Goal: Task Accomplishment & Management: Use online tool/utility

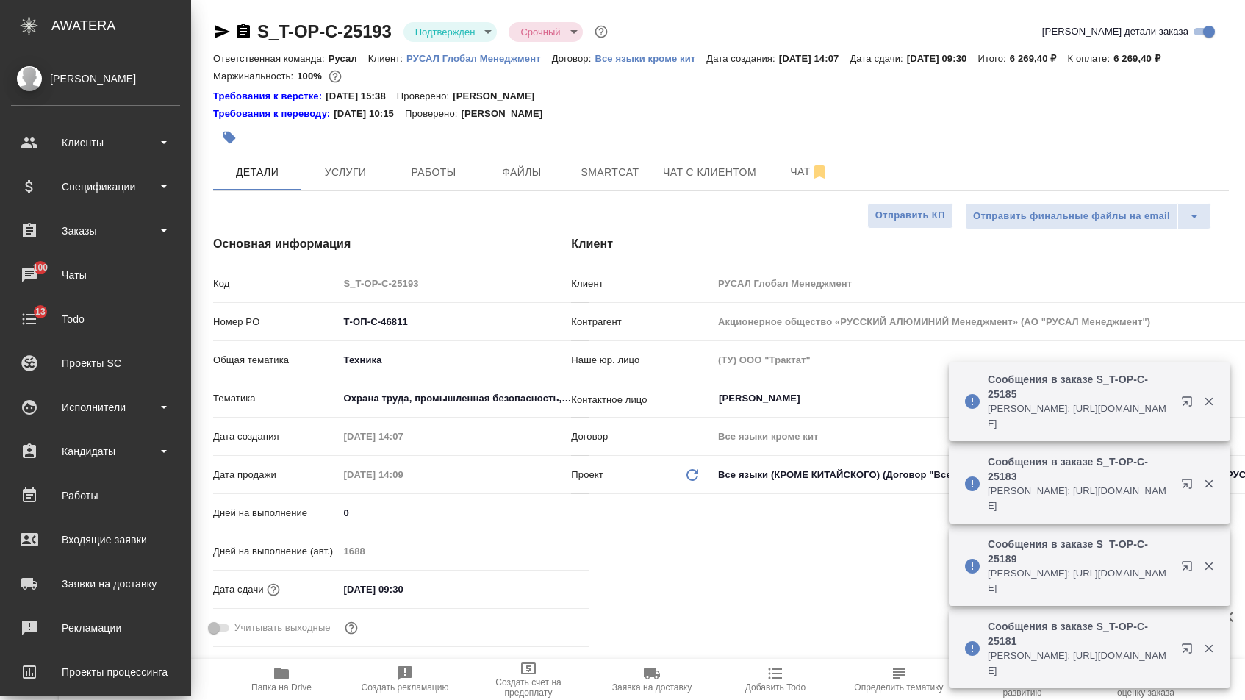
select select "RU"
drag, startPoint x: 0, startPoint y: 0, endPoint x: 99, endPoint y: 203, distance: 225.8
click at [99, 203] on ul "Клиенты Спецификации Заказы 100 Чаты 13 Todo Проекты SC Исполнители Кандидаты Р…" at bounding box center [95, 447] width 191 height 661
click at [99, 200] on div "Спецификации" at bounding box center [96, 186] width 184 height 37
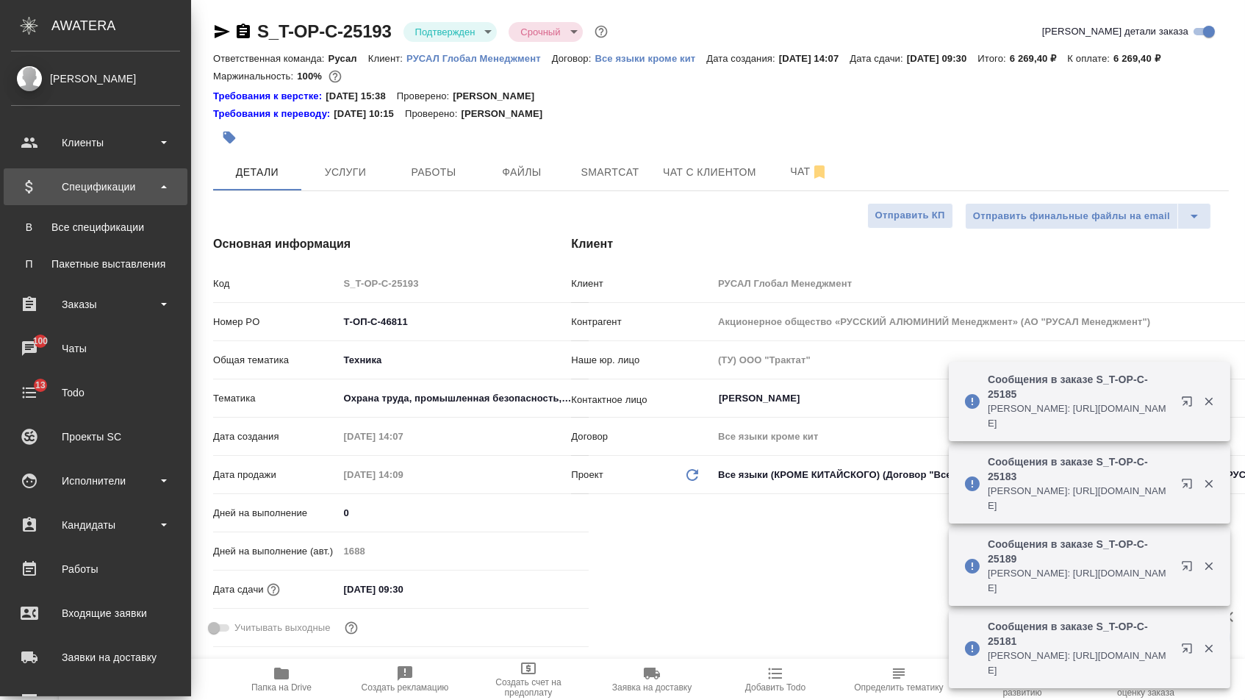
click at [99, 193] on div "Спецификации" at bounding box center [95, 187] width 169 height 22
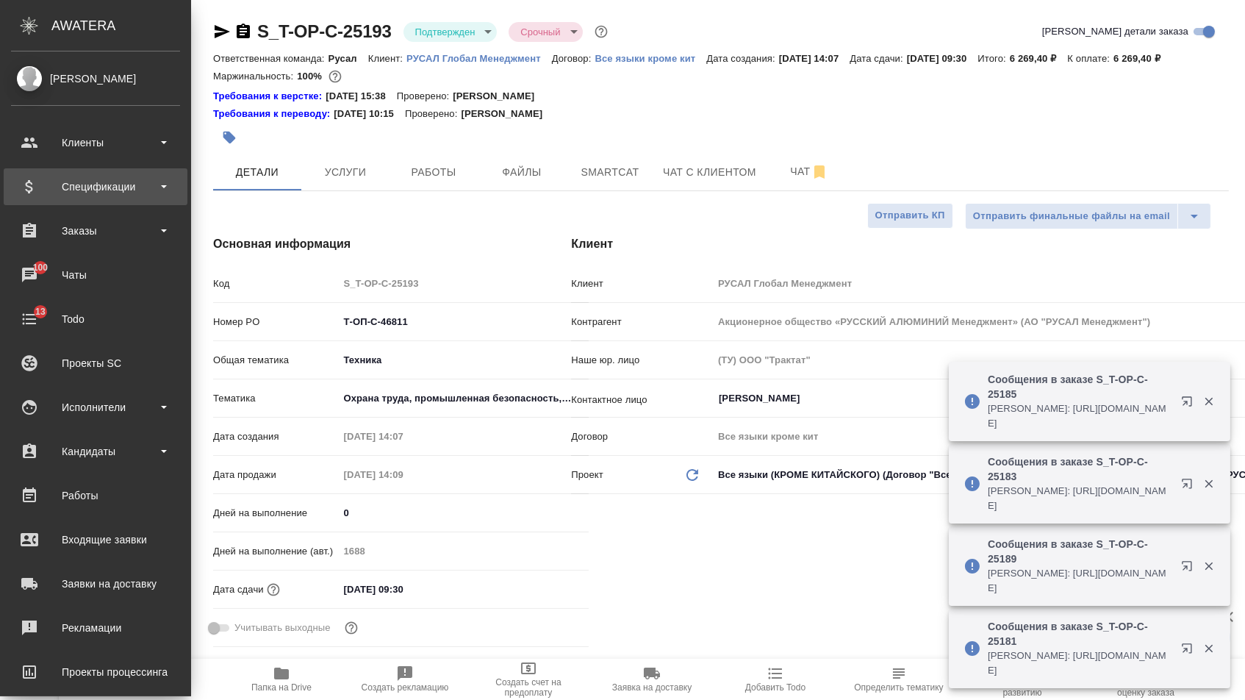
drag, startPoint x: 100, startPoint y: 185, endPoint x: 100, endPoint y: 198, distance: 13.2
click at [100, 185] on div "Спецификации" at bounding box center [95, 187] width 169 height 22
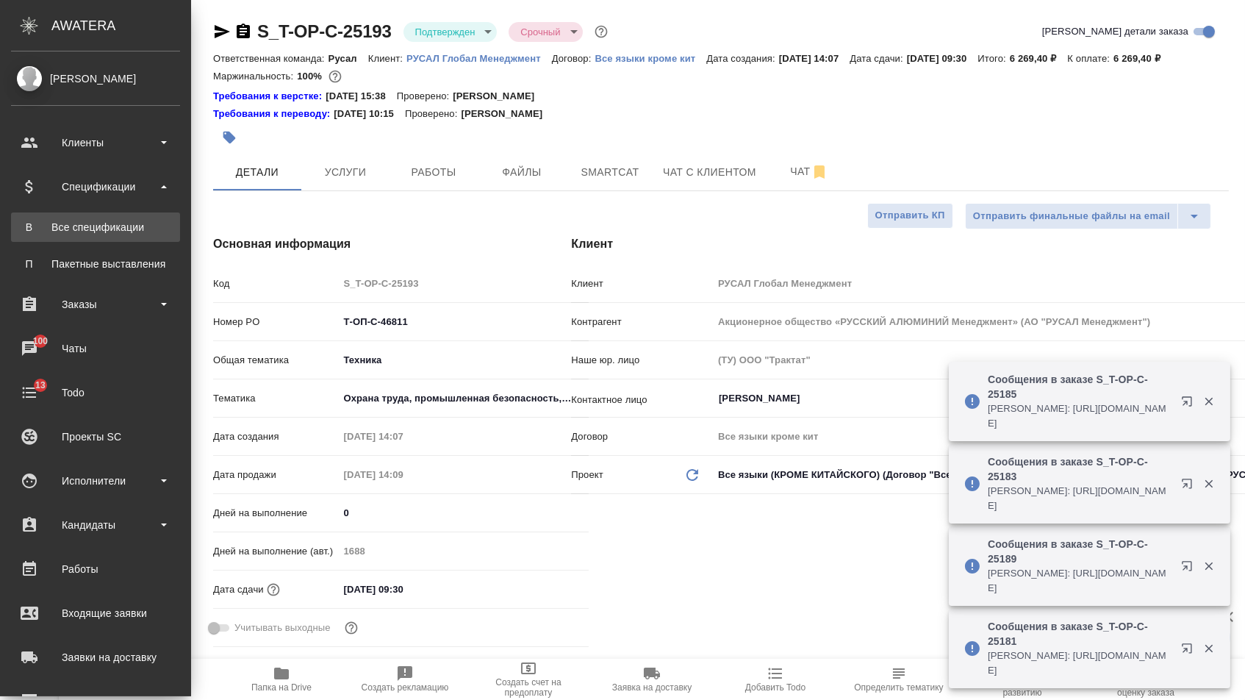
click at [100, 223] on div "Все спецификации" at bounding box center [95, 227] width 154 height 15
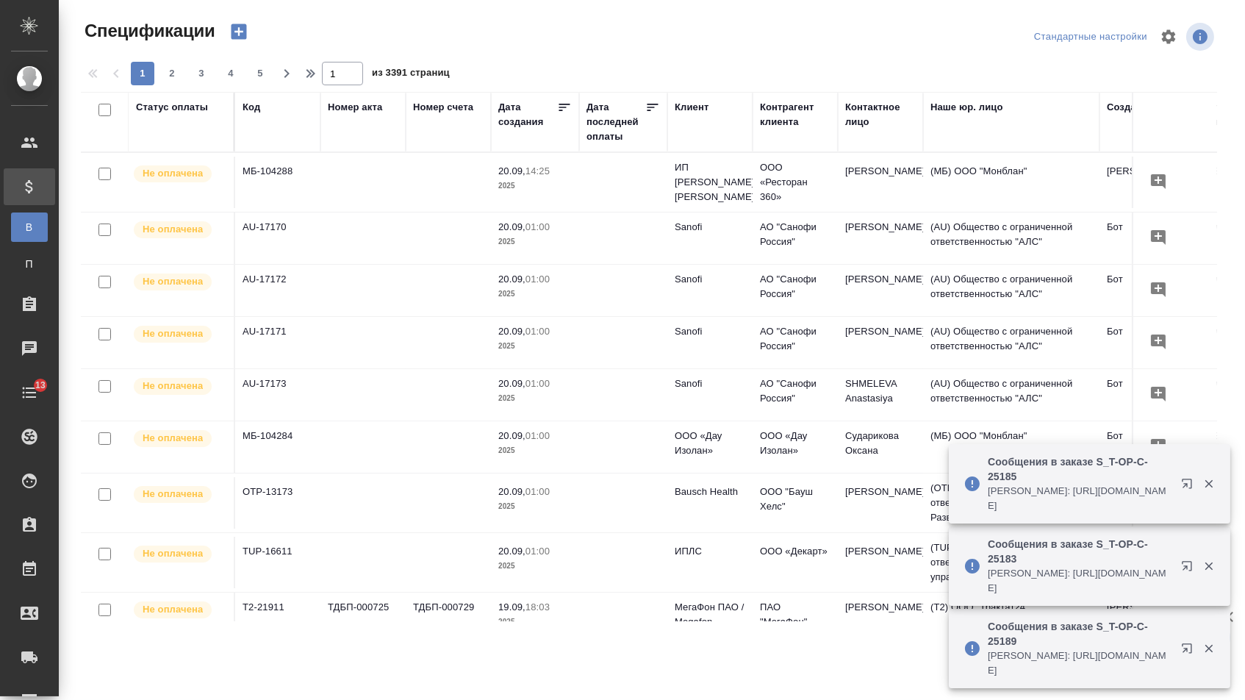
click at [245, 38] on icon "button" at bounding box center [238, 31] width 15 height 15
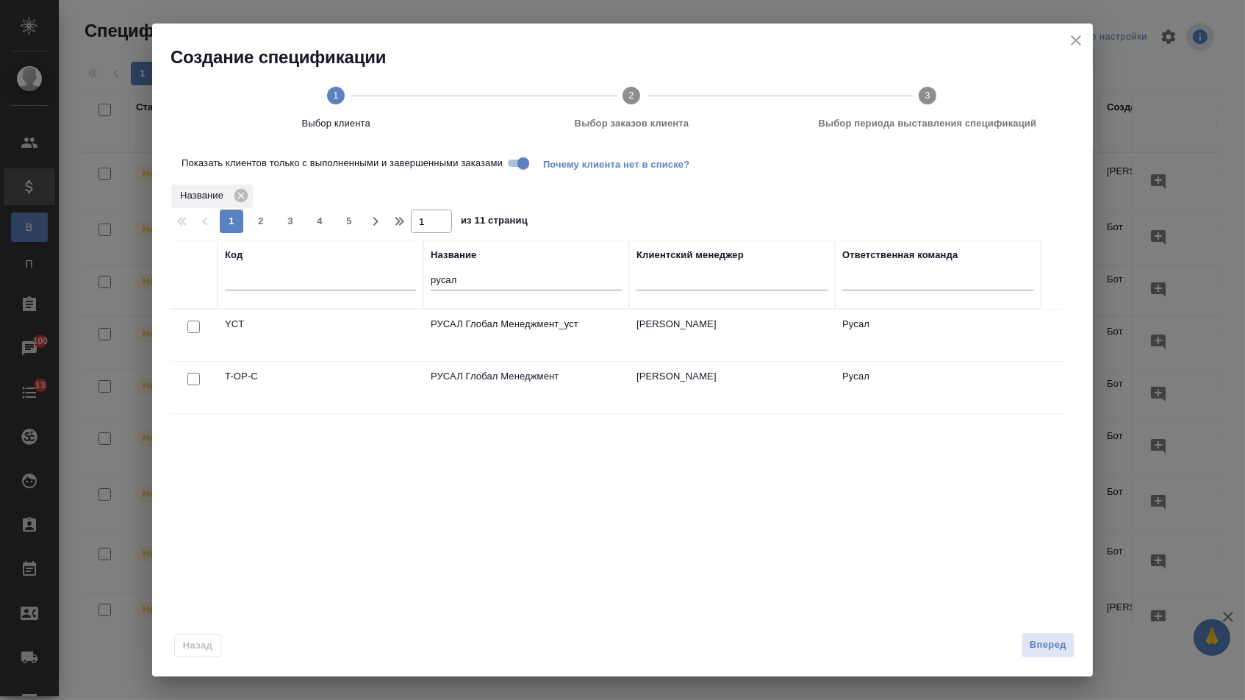
click at [189, 391] on td at bounding box center [194, 387] width 48 height 51
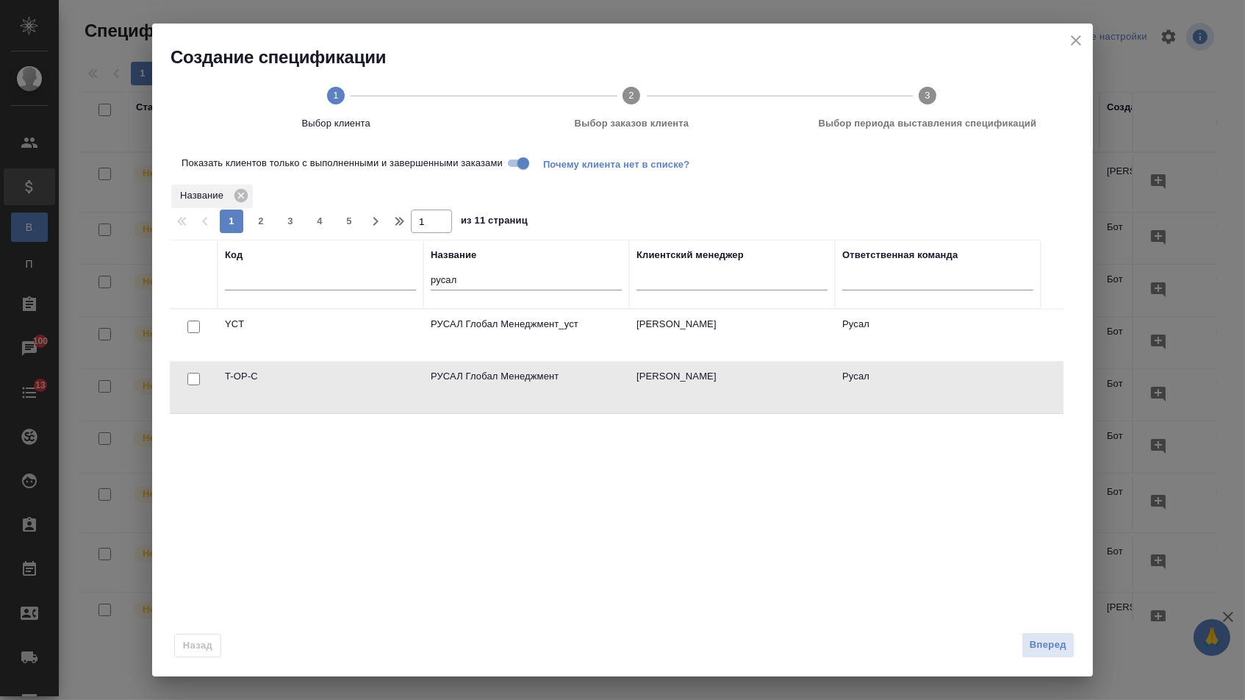
click at [189, 384] on input "checkbox" at bounding box center [193, 379] width 12 height 12
checkbox input "true"
click at [1041, 653] on span "Вперед" at bounding box center [1048, 644] width 37 height 17
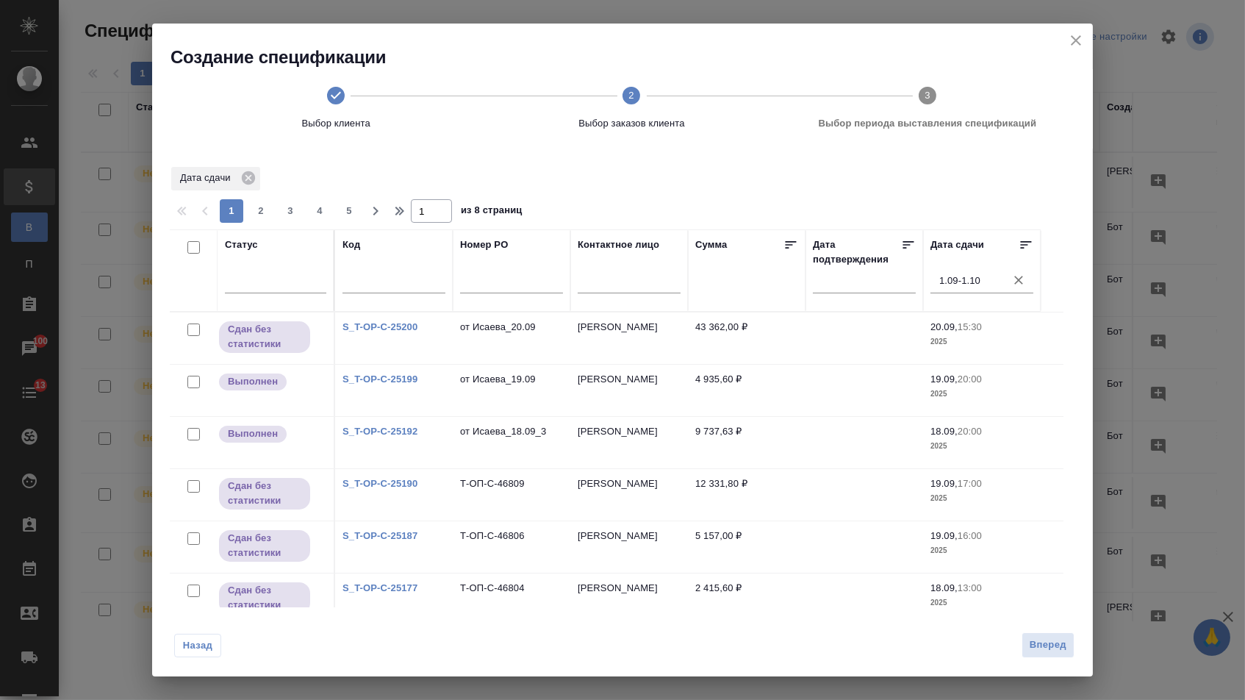
click at [187, 248] on input "checkbox" at bounding box center [193, 247] width 12 height 12
checkbox input "true"
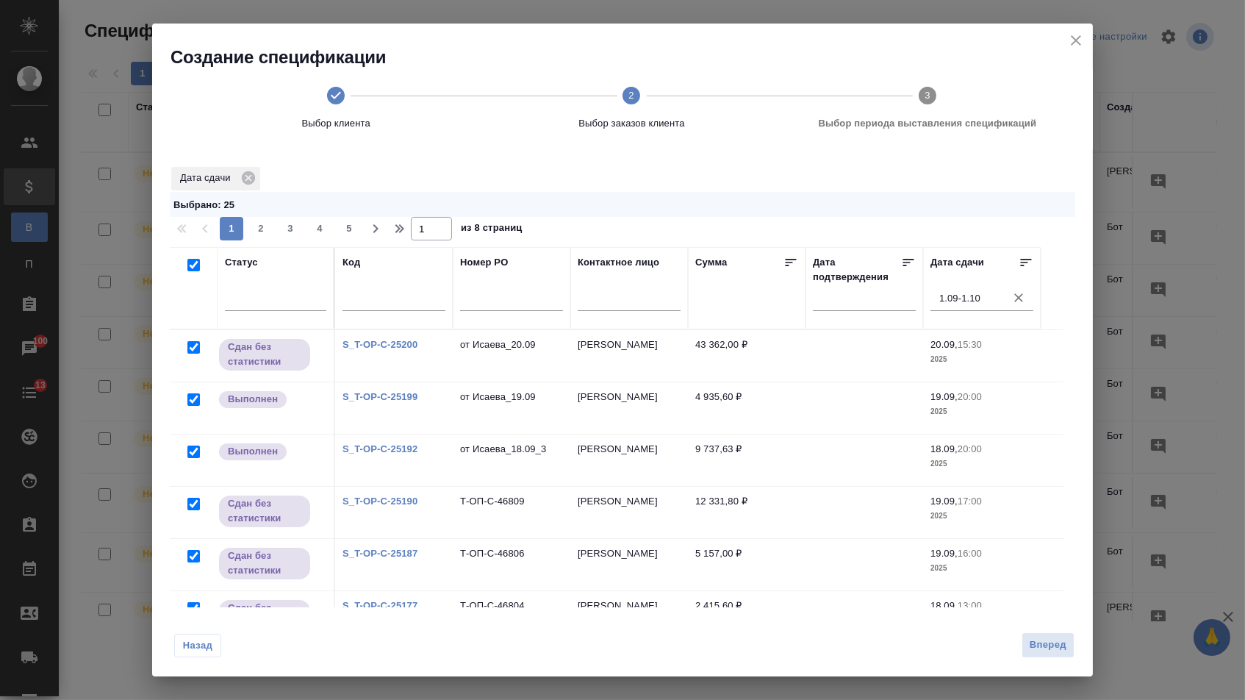
checkbox input "true"
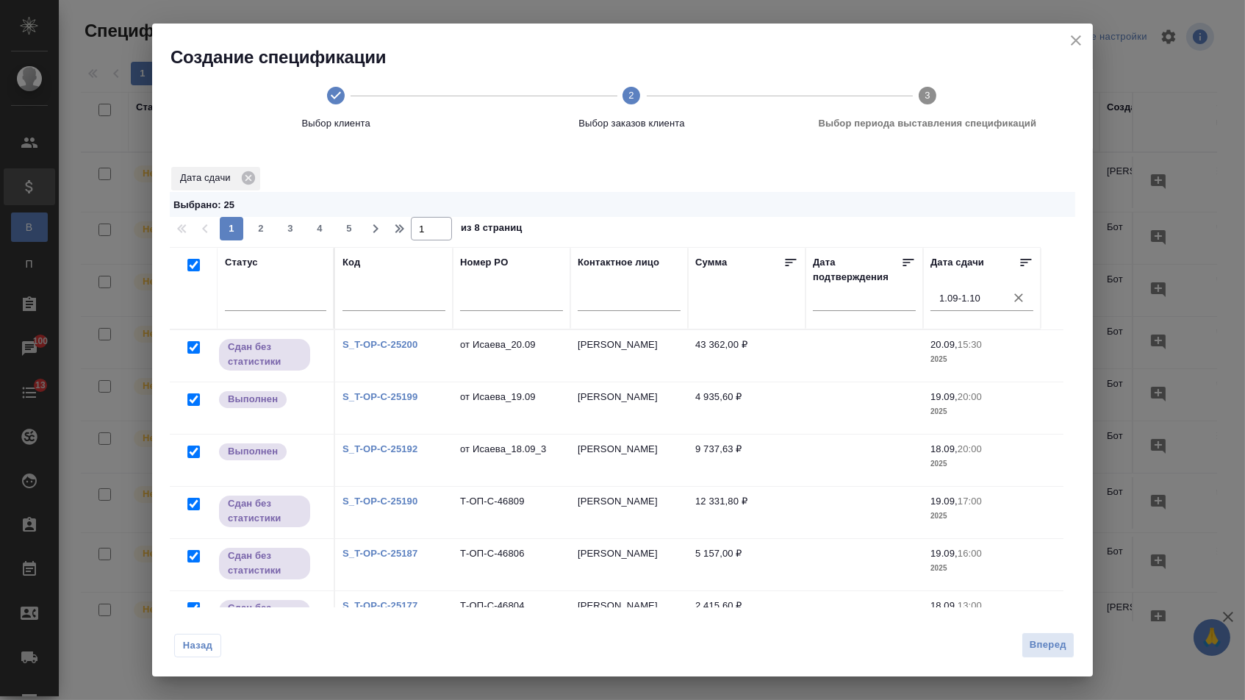
checkbox input "true"
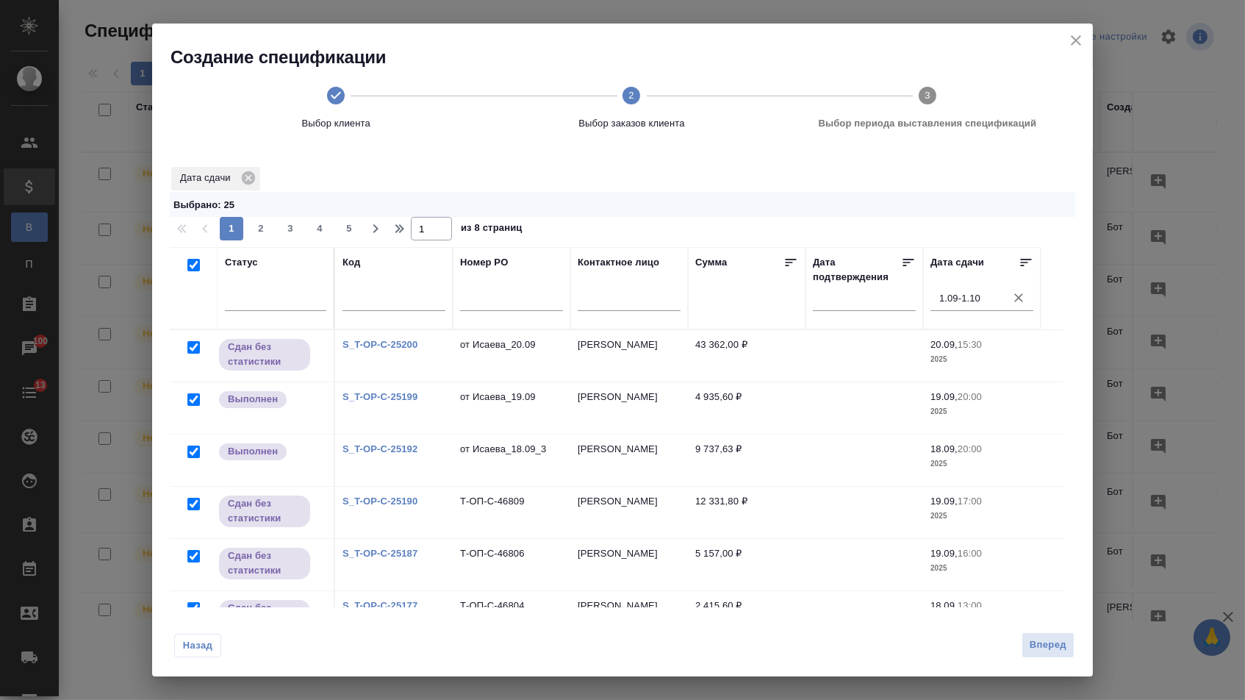
checkbox input "true"
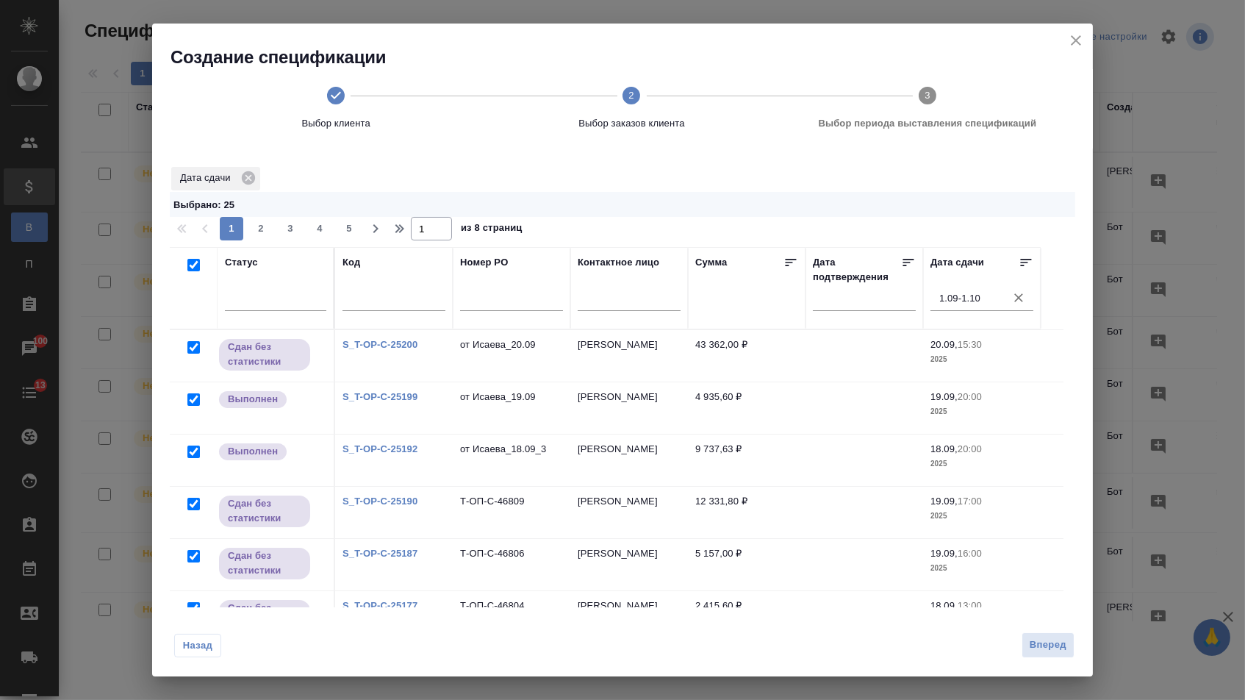
checkbox input "true"
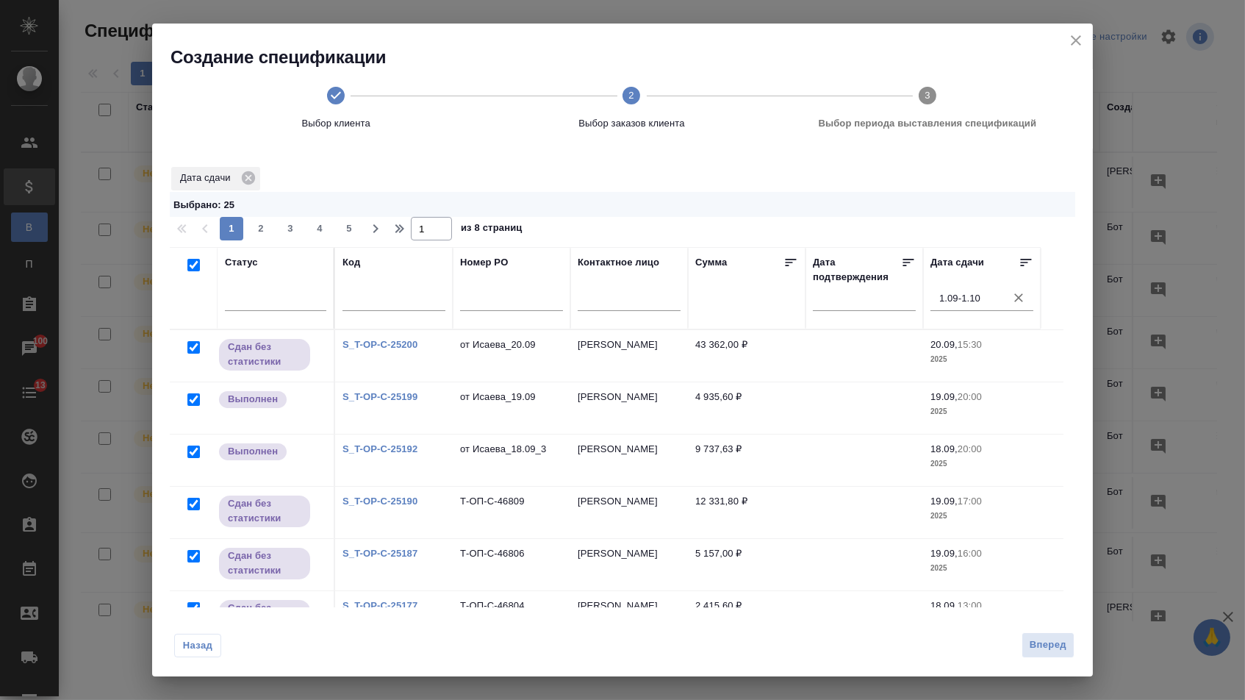
checkbox input "true"
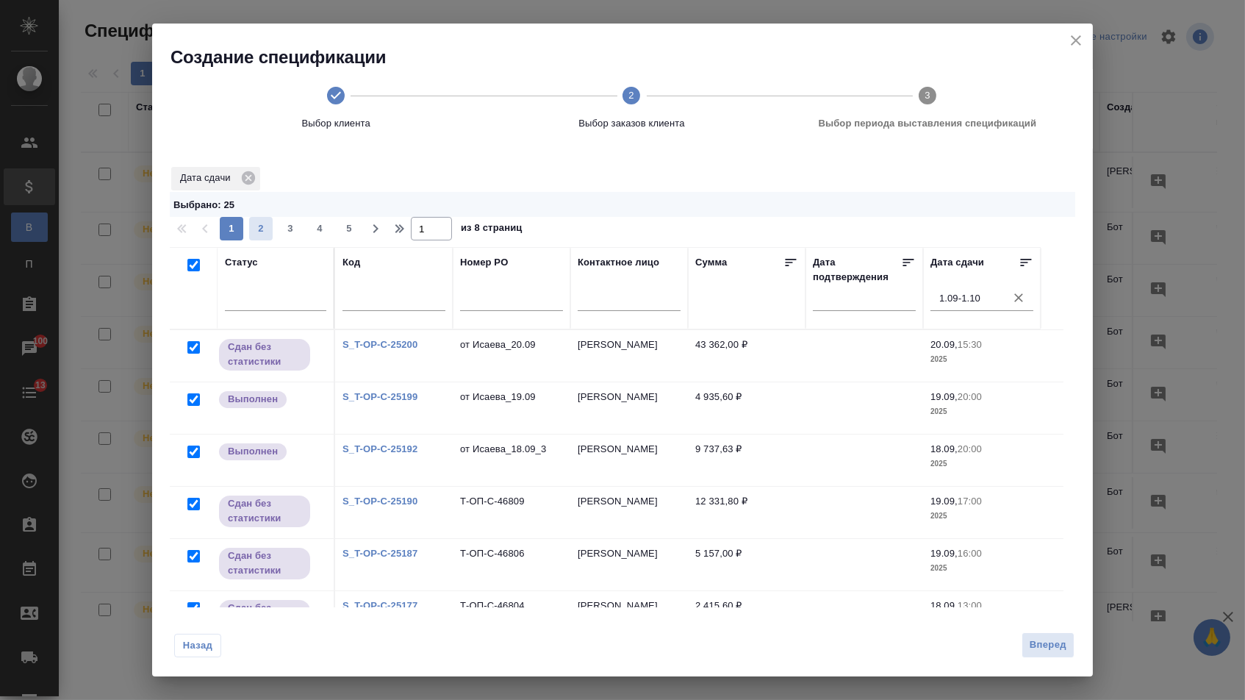
click at [259, 236] on span "2" at bounding box center [261, 228] width 24 height 15
type input "2"
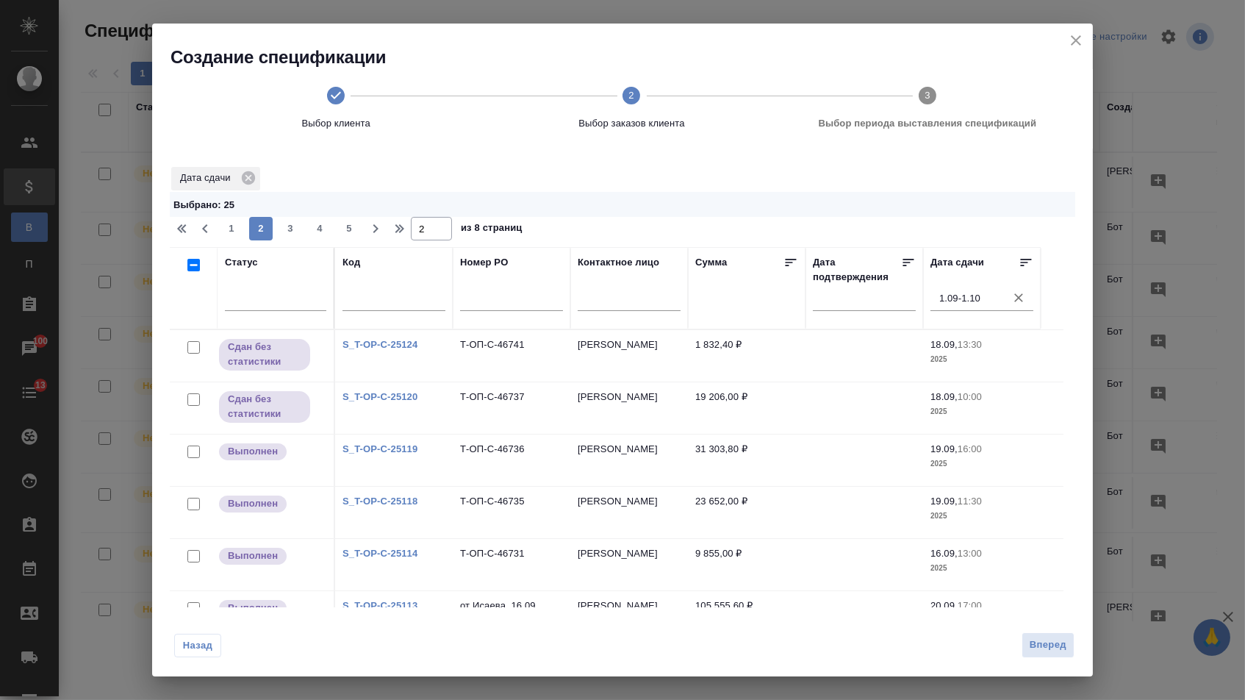
click at [187, 271] on input "checkbox" at bounding box center [193, 265] width 12 height 12
checkbox input "true"
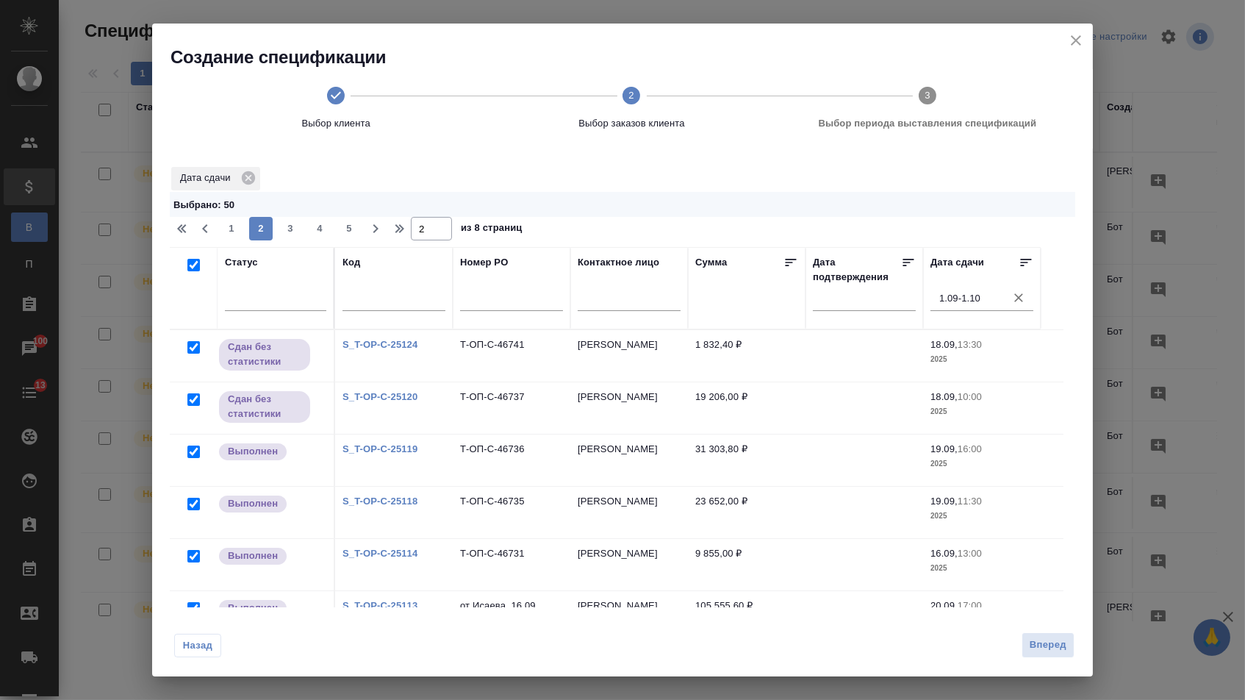
checkbox input "true"
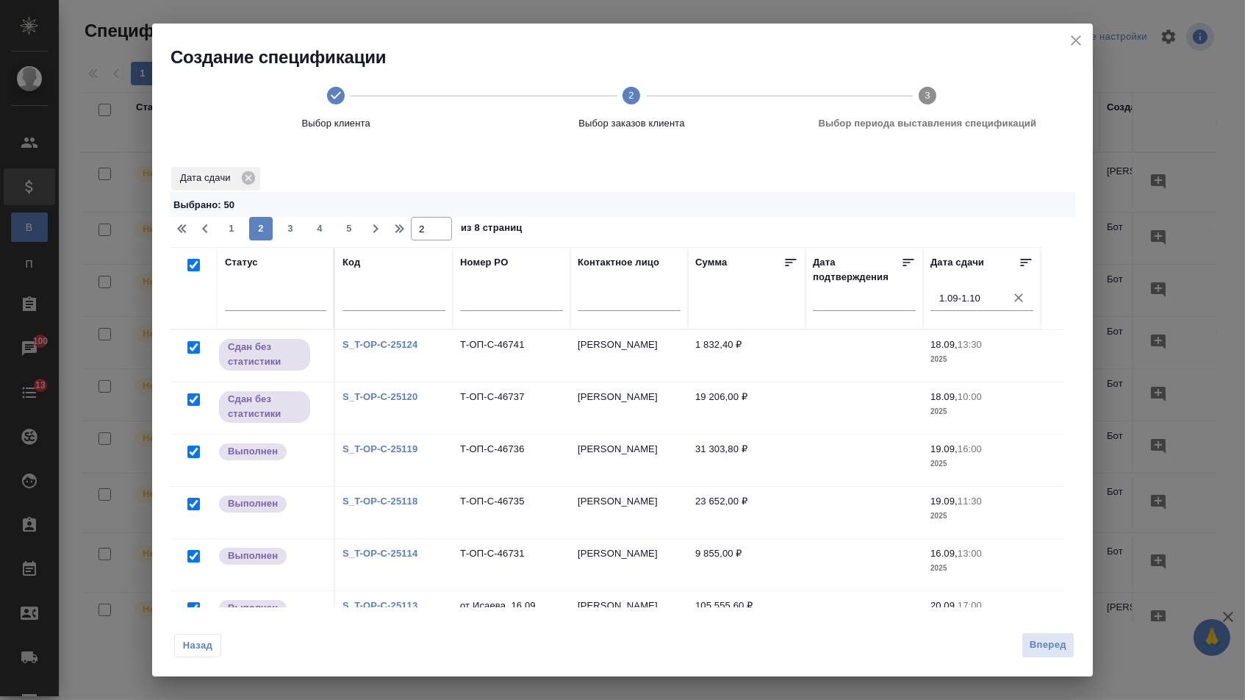
checkbox input "true"
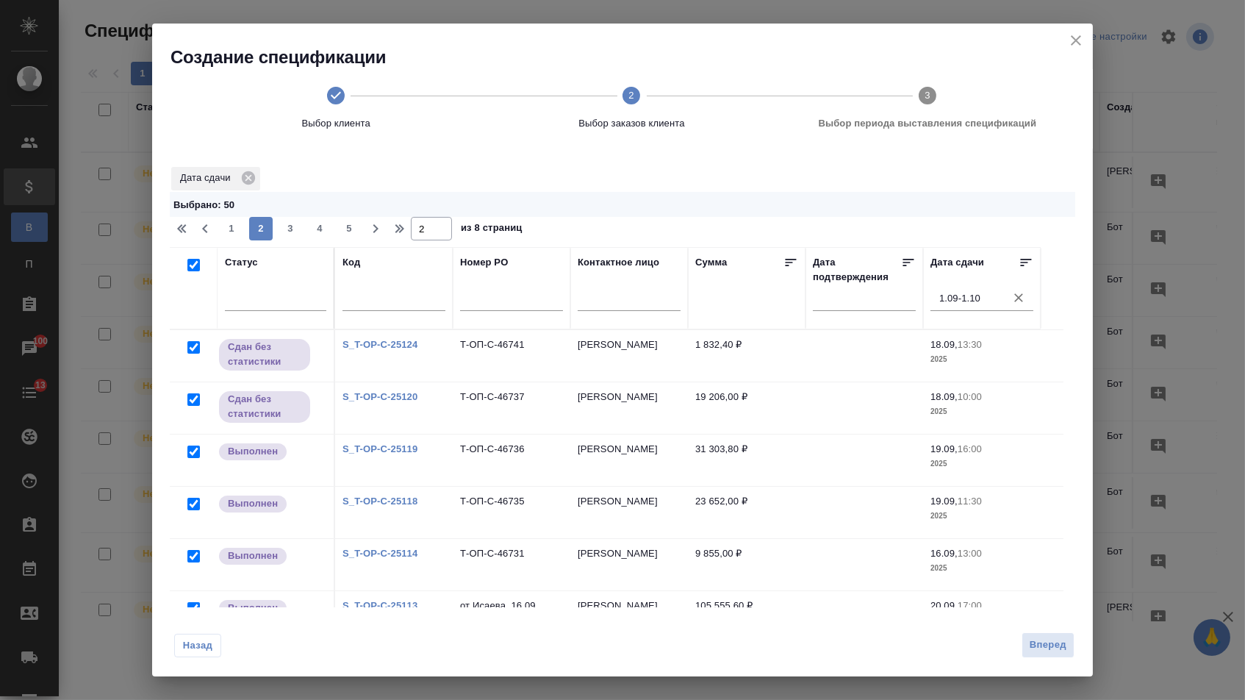
checkbox input "true"
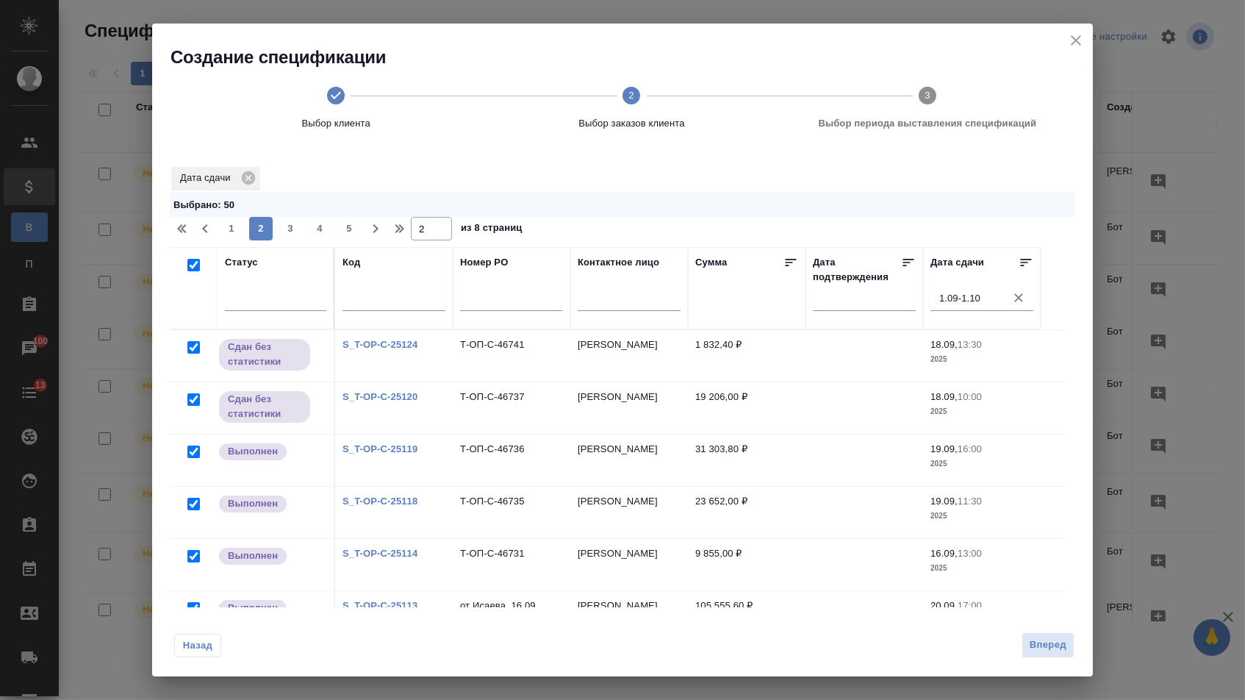
checkbox input "true"
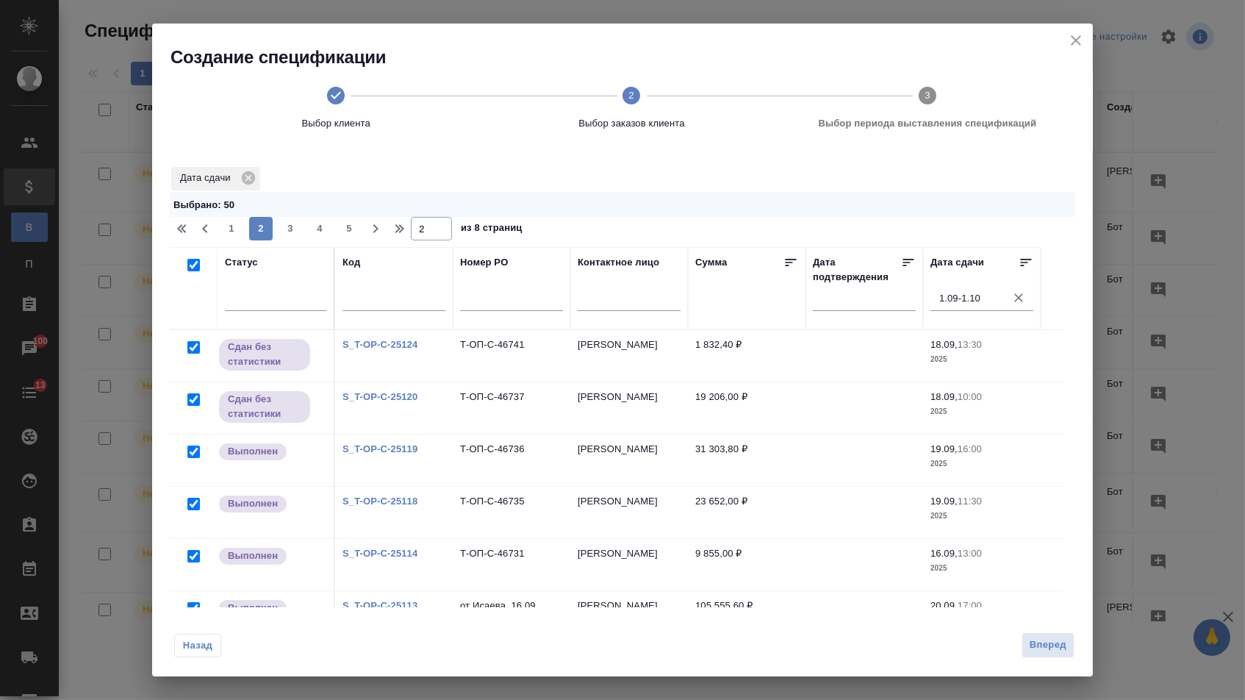
checkbox input "true"
click at [293, 229] on span "3" at bounding box center [291, 228] width 24 height 15
type input "3"
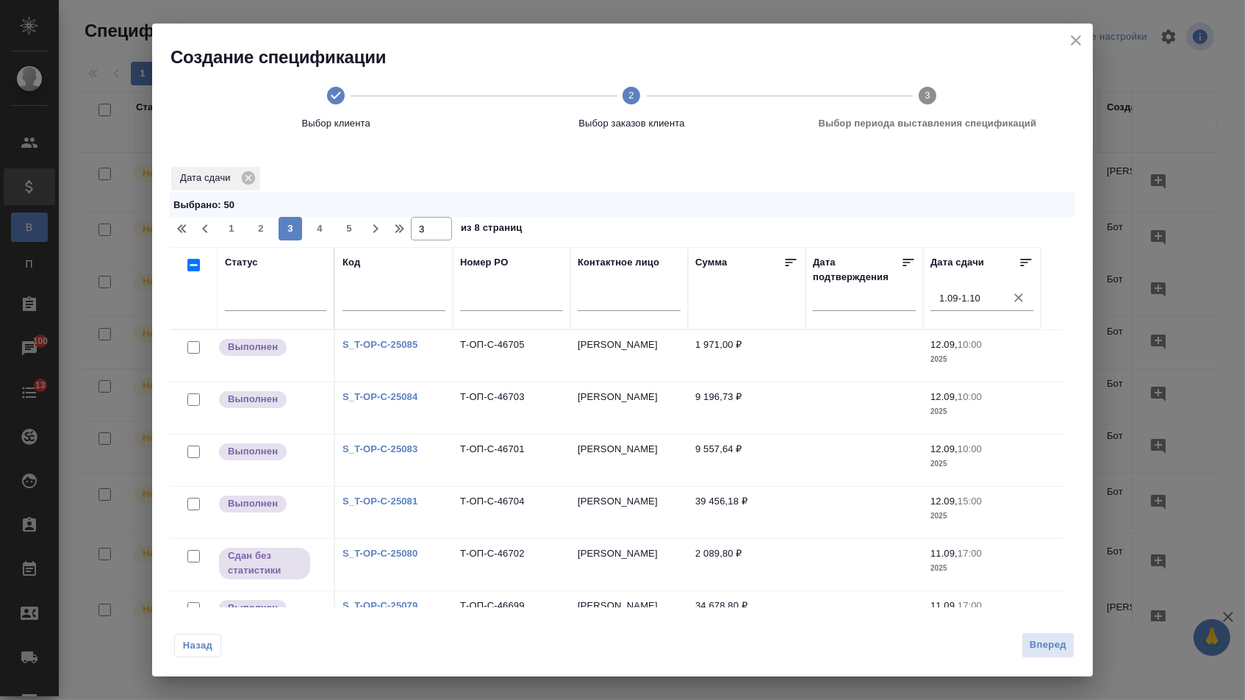
click at [195, 267] on input "checkbox" at bounding box center [193, 265] width 12 height 12
checkbox input "true"
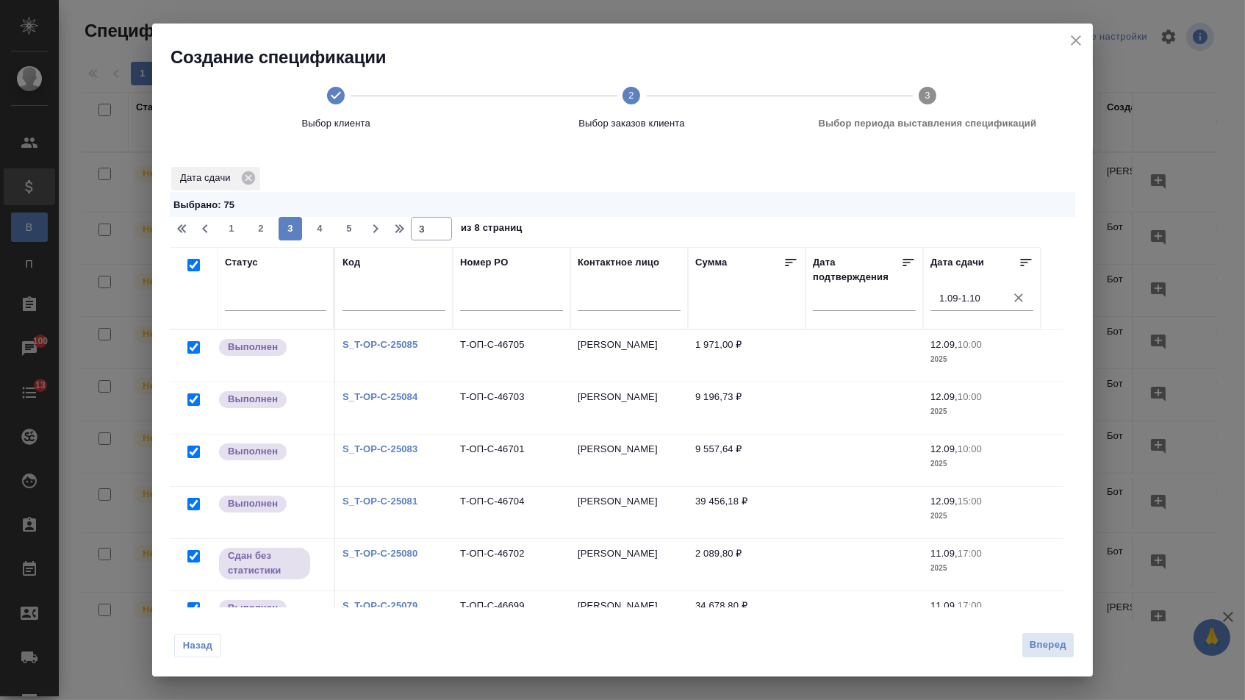
checkbox input "true"
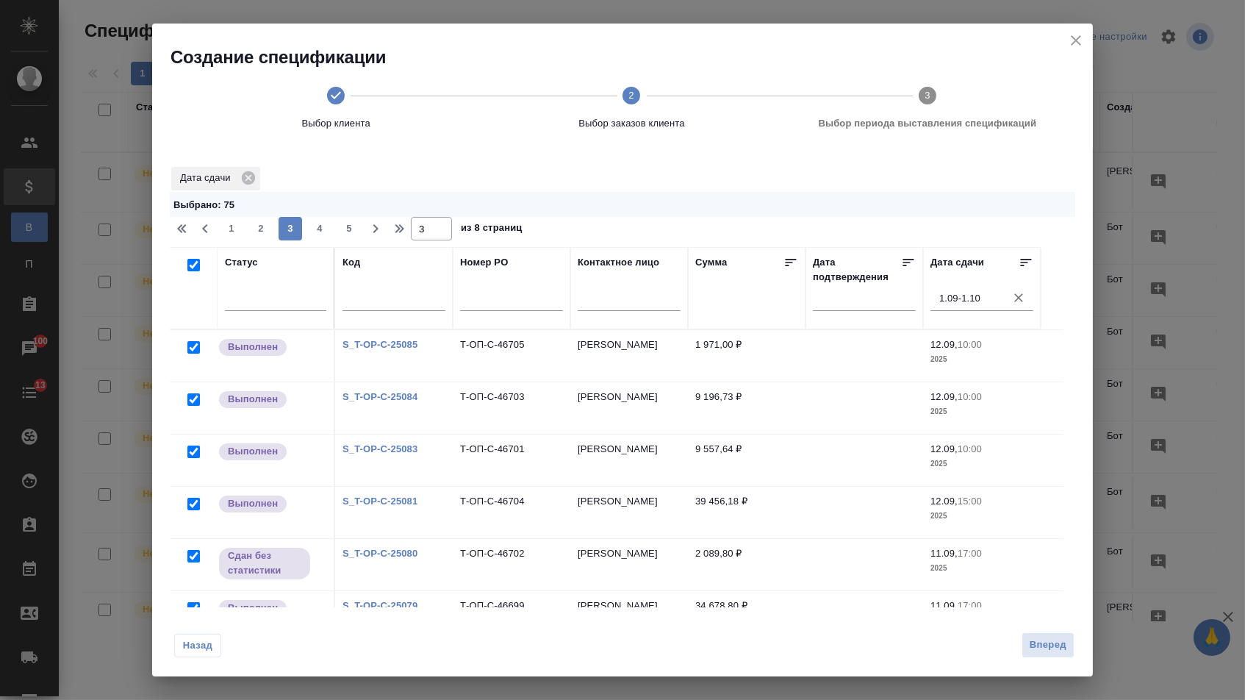
checkbox input "true"
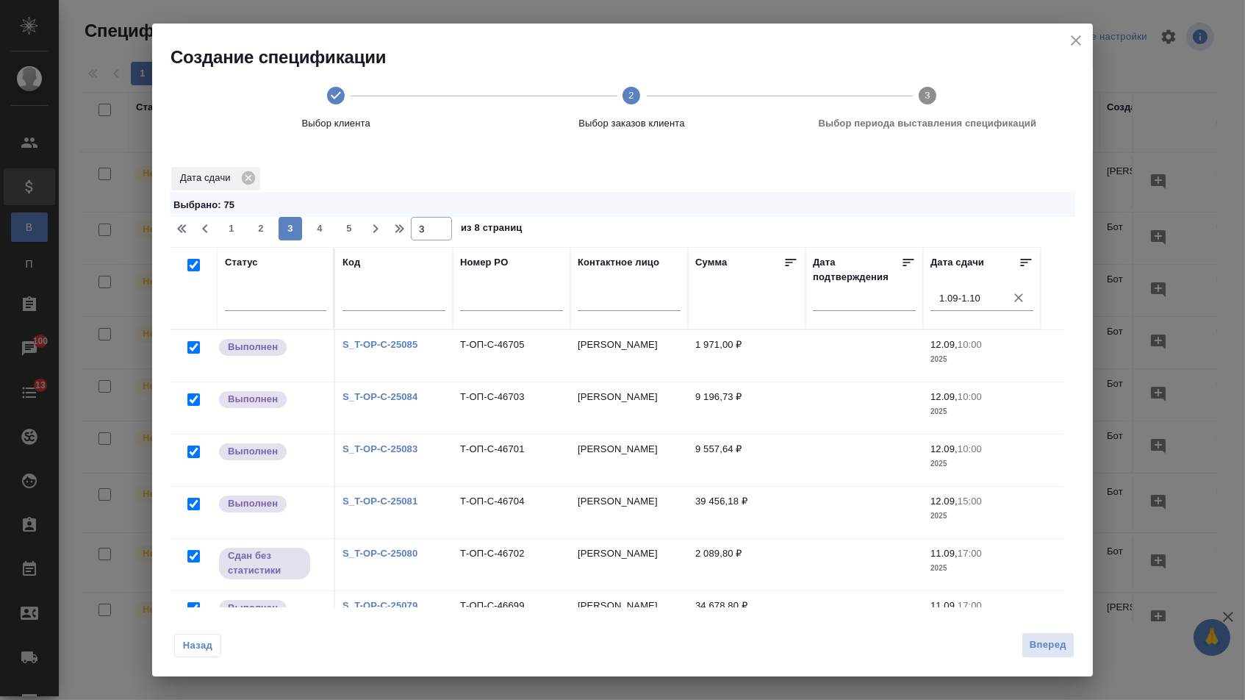
checkbox input "true"
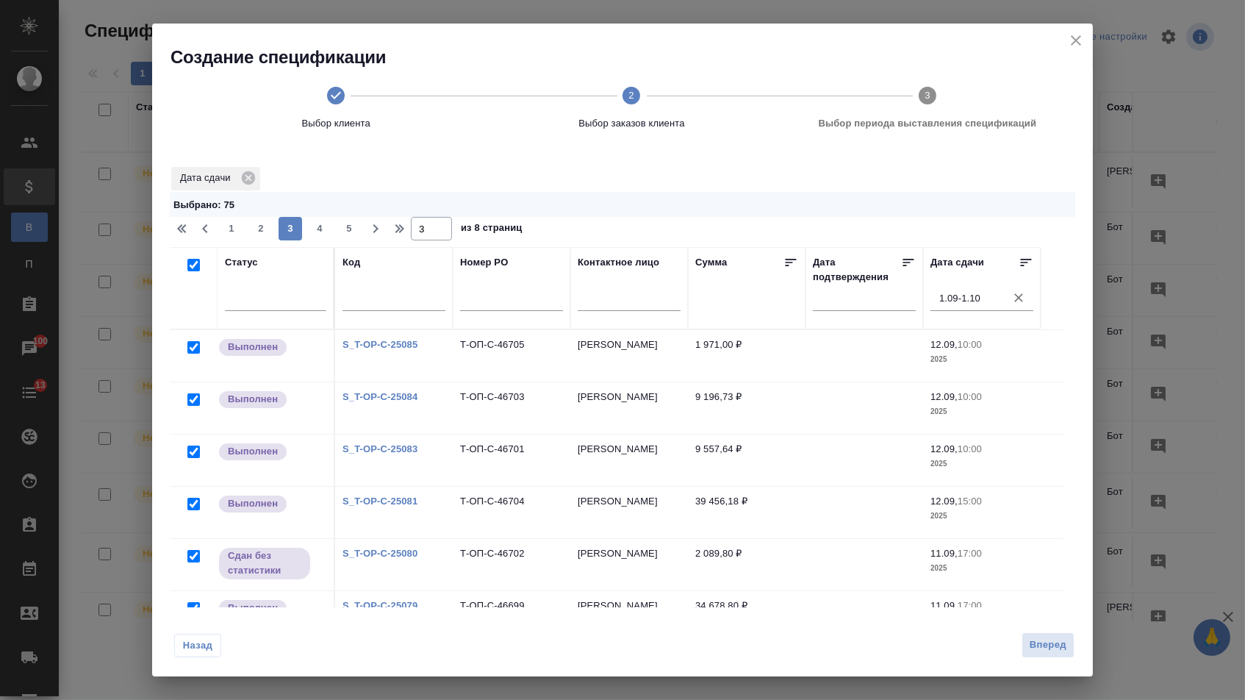
checkbox input "true"
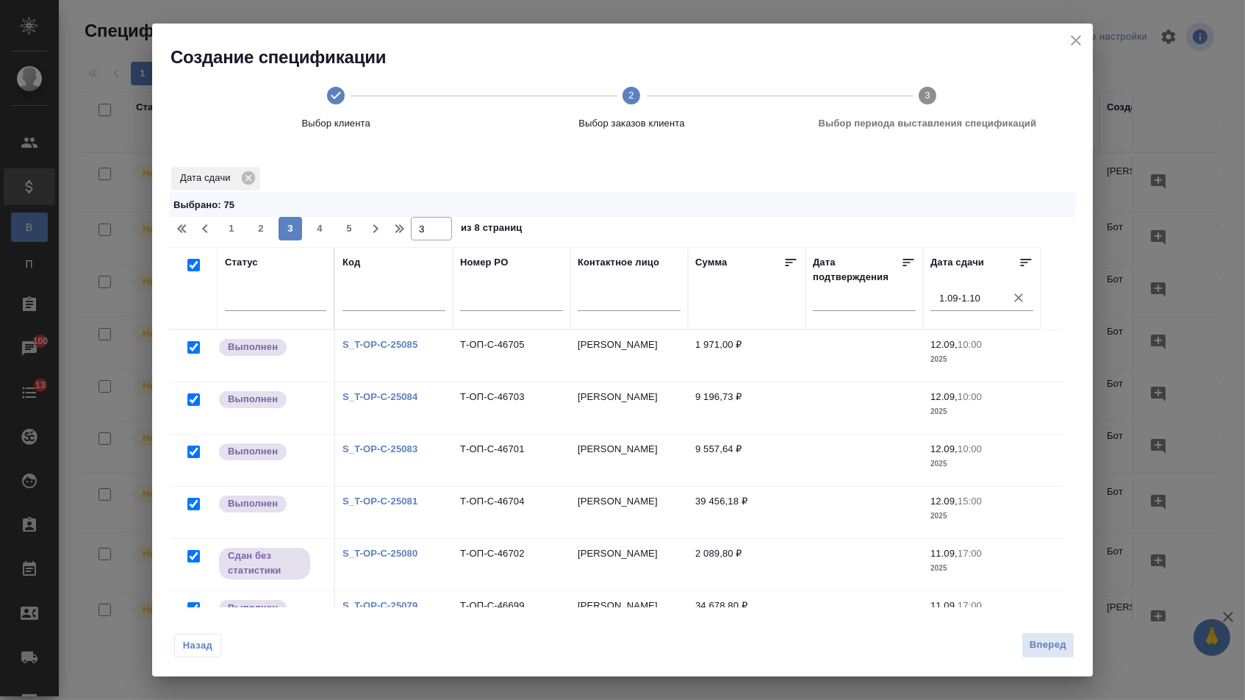
checkbox input "true"
click at [316, 231] on span "4" at bounding box center [320, 228] width 24 height 15
type input "4"
click at [192, 270] on input "checkbox" at bounding box center [193, 265] width 12 height 12
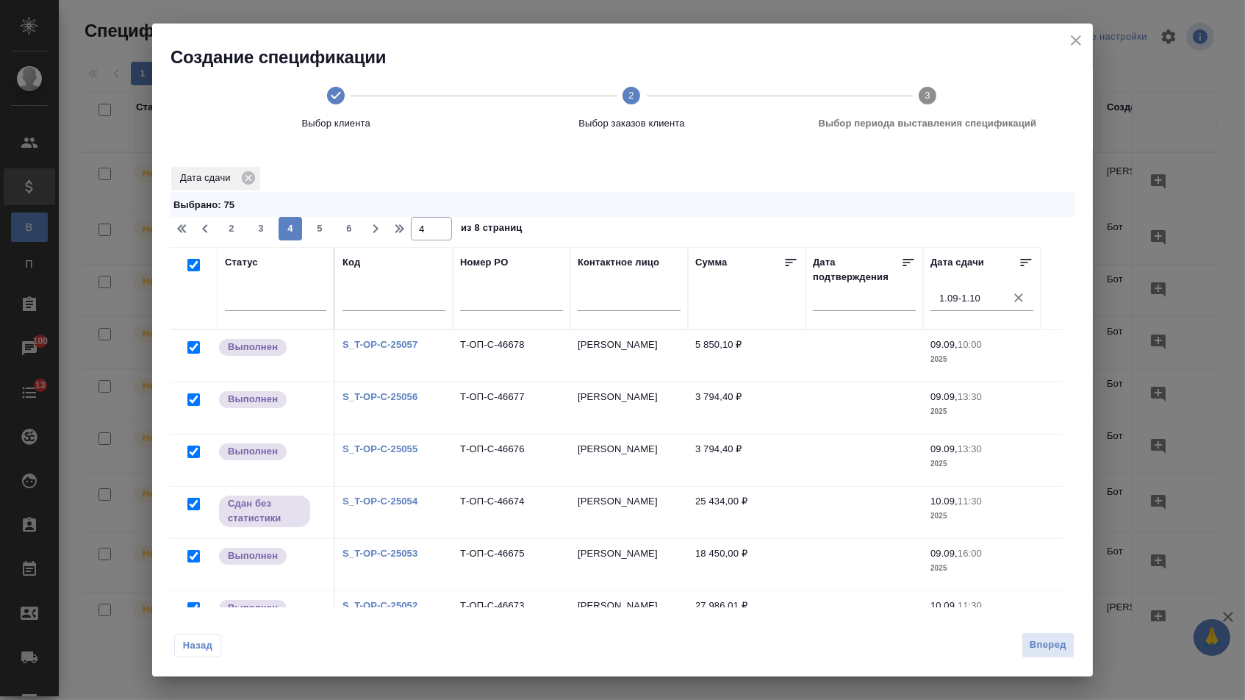
checkbox input "true"
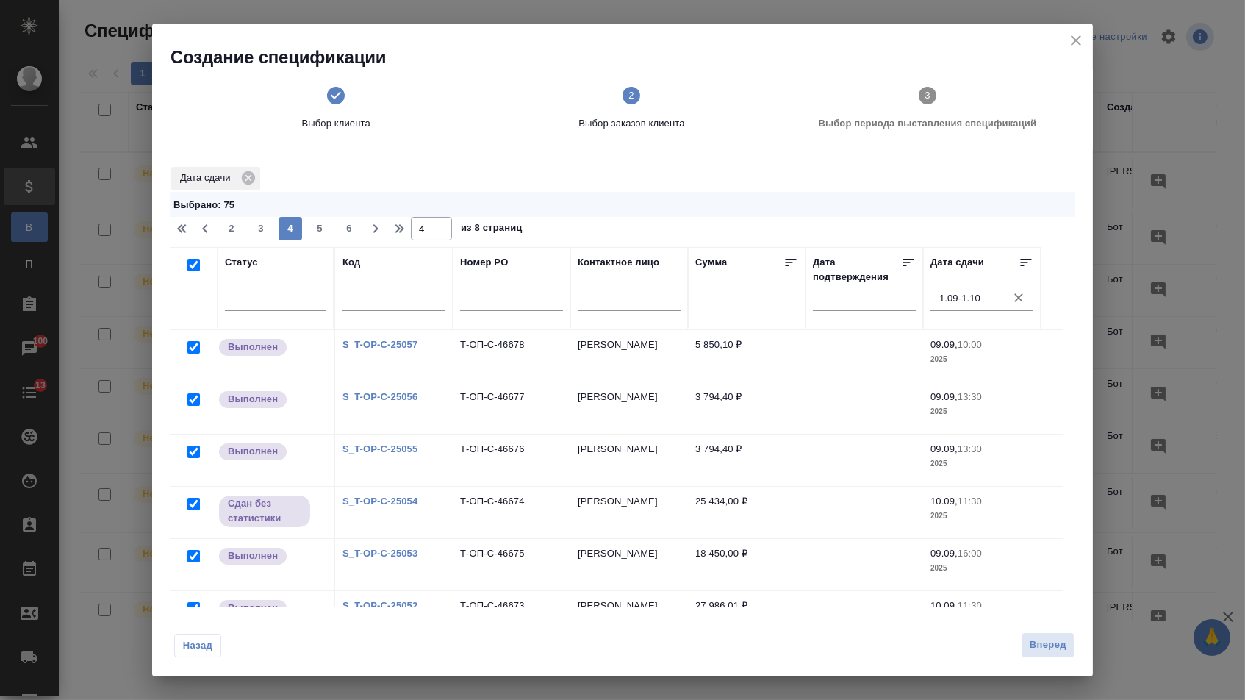
checkbox input "true"
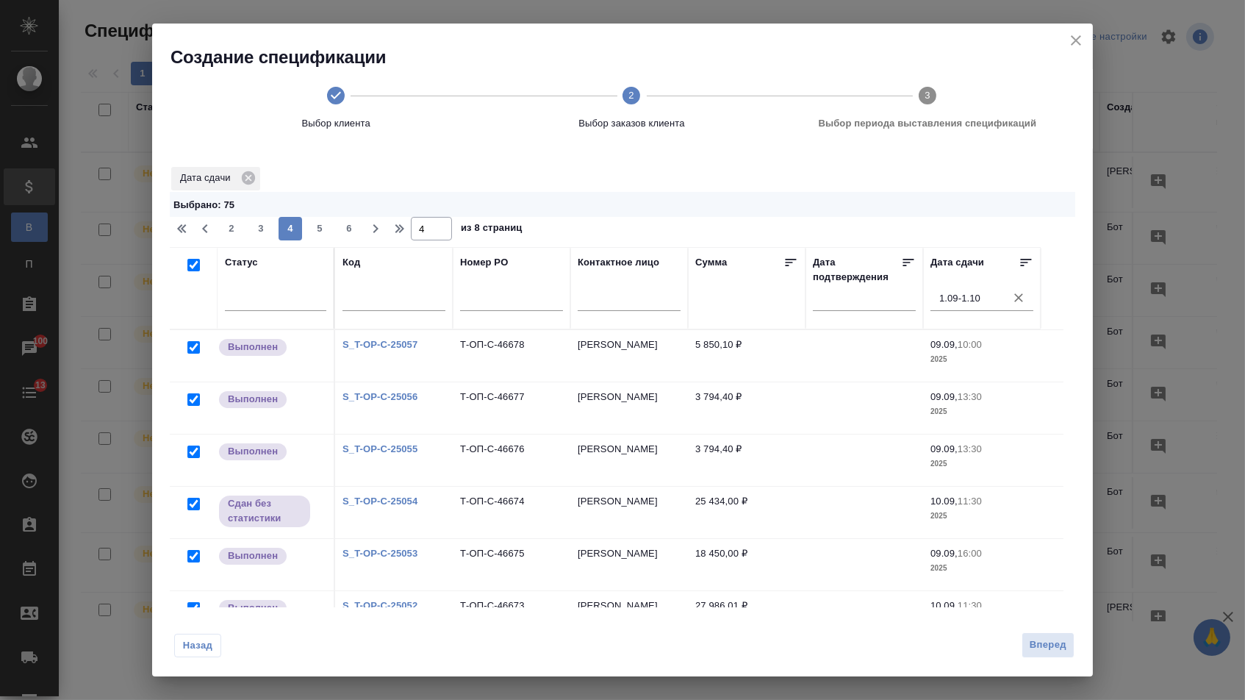
checkbox input "true"
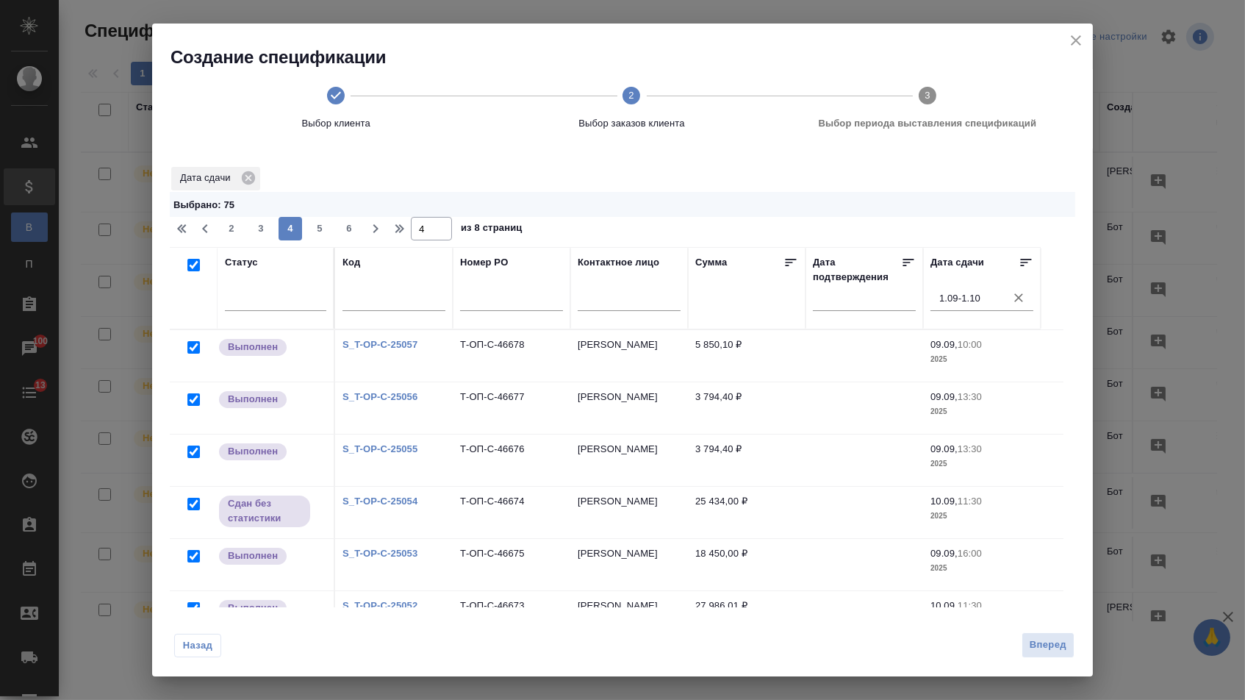
checkbox input "true"
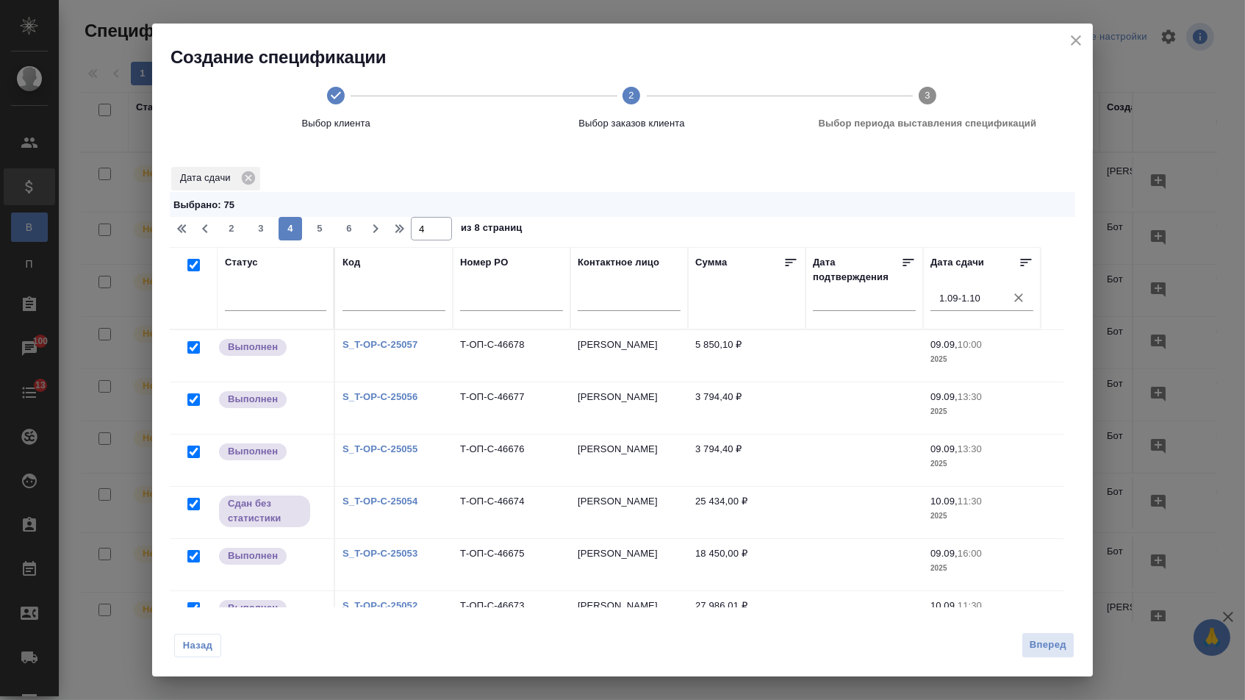
checkbox input "true"
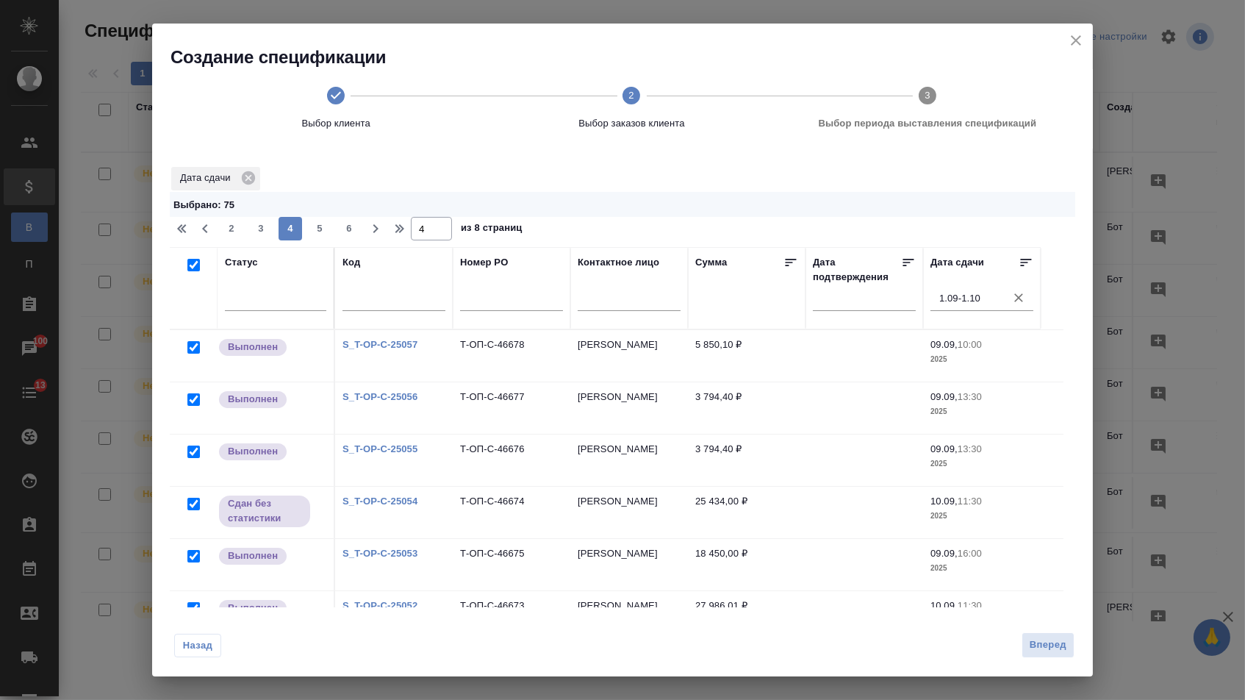
checkbox input "true"
click at [322, 234] on span "5" at bounding box center [320, 228] width 24 height 15
type input "5"
click at [193, 267] on input "checkbox" at bounding box center [193, 265] width 12 height 12
checkbox input "true"
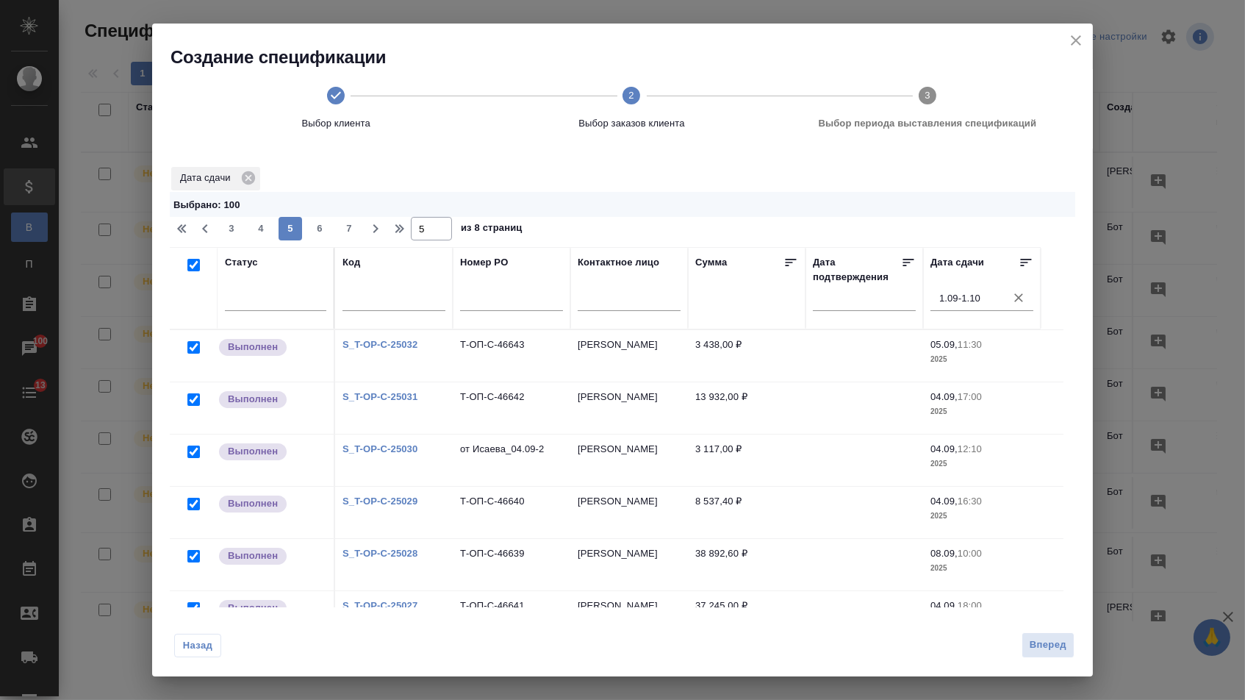
checkbox input "true"
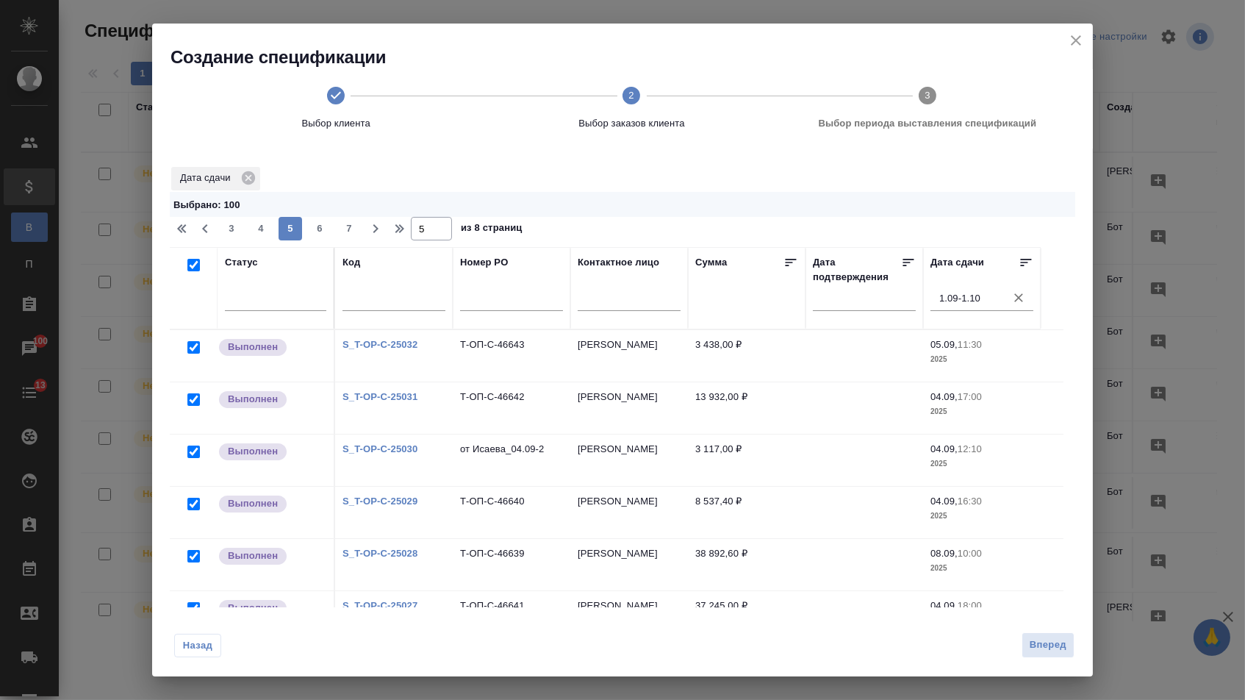
checkbox input "true"
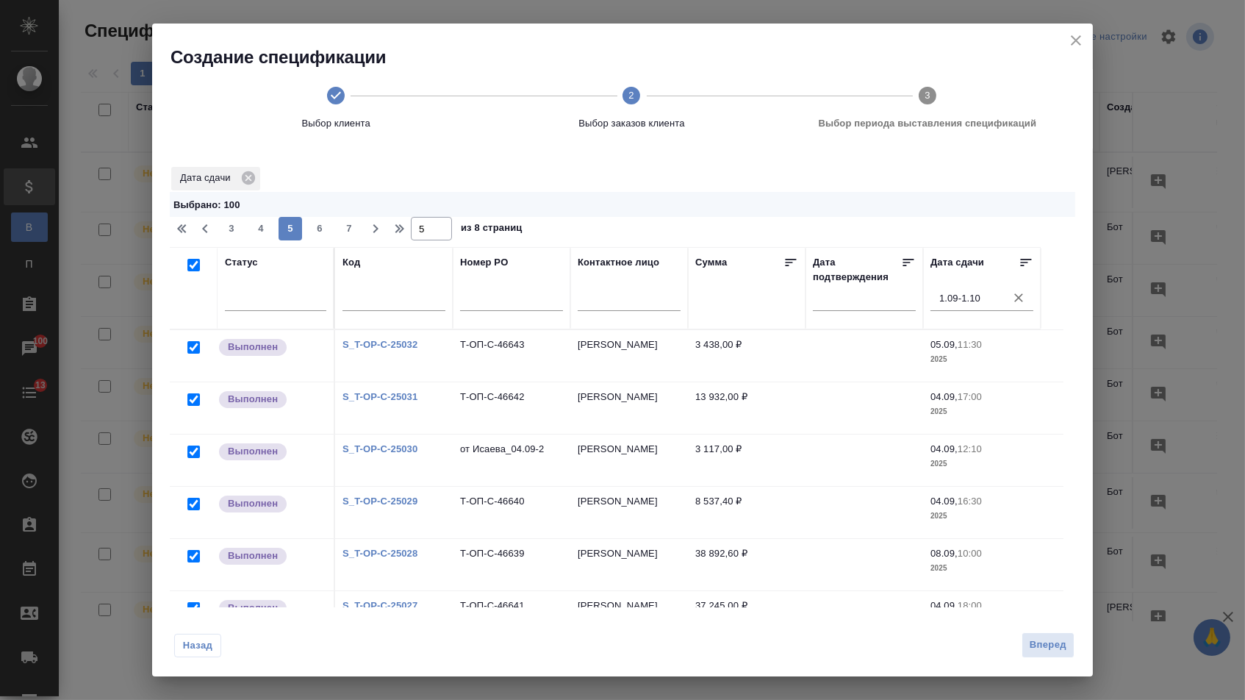
checkbox input "true"
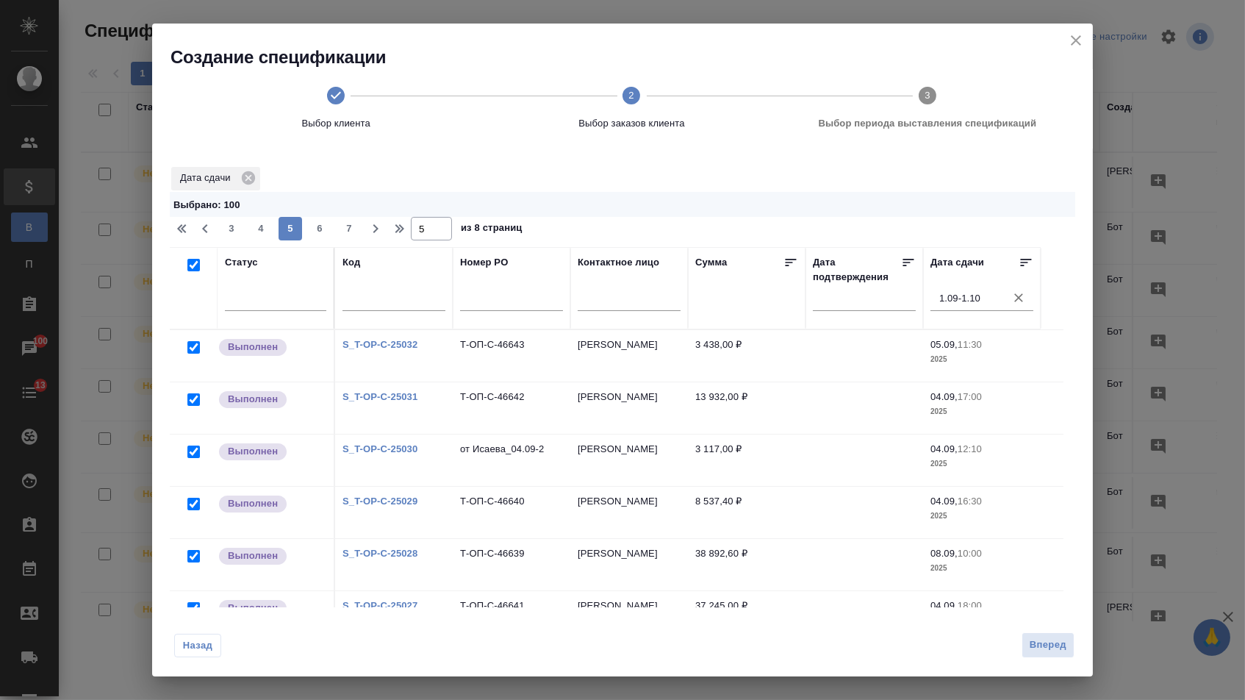
checkbox input "true"
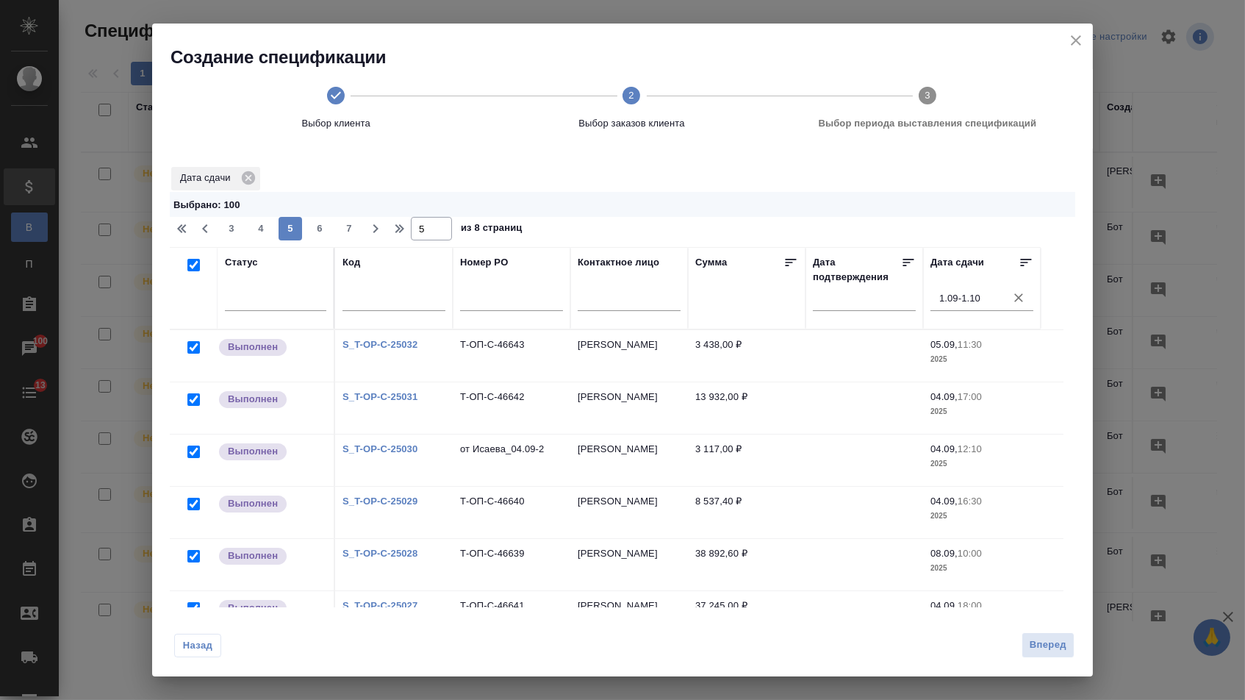
checkbox input "true"
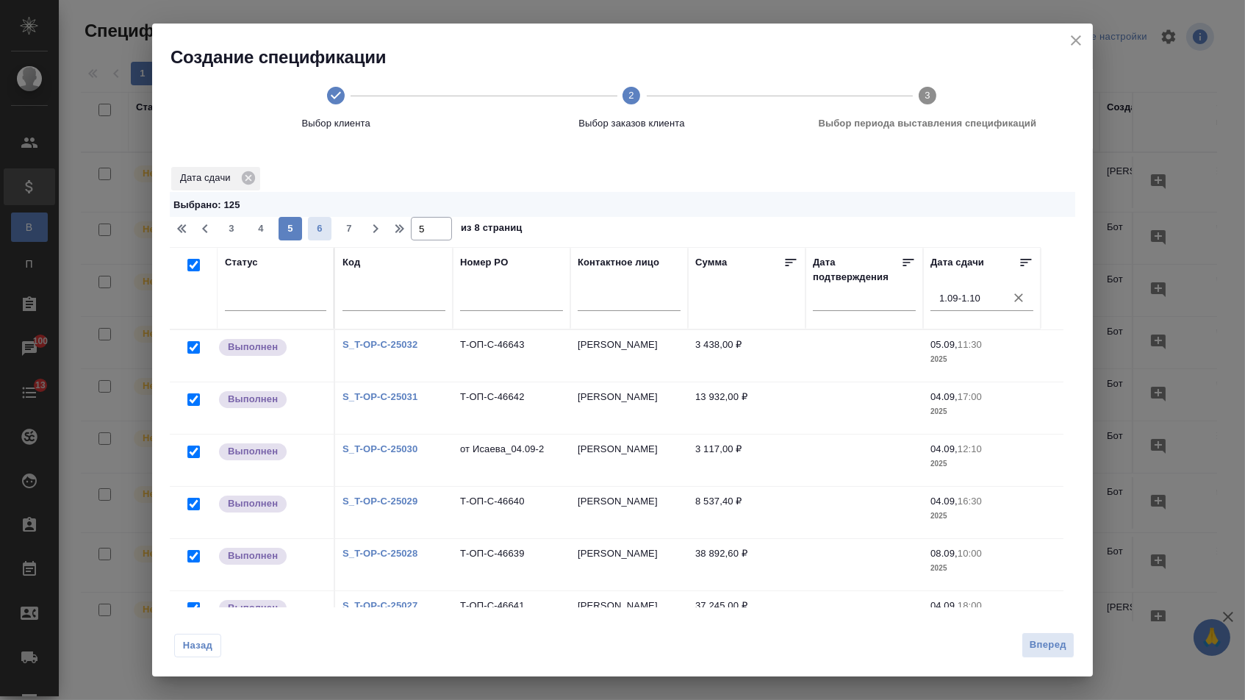
click at [326, 234] on span "6" at bounding box center [320, 228] width 24 height 15
type input "6"
click at [189, 270] on input "checkbox" at bounding box center [193, 265] width 12 height 12
checkbox input "true"
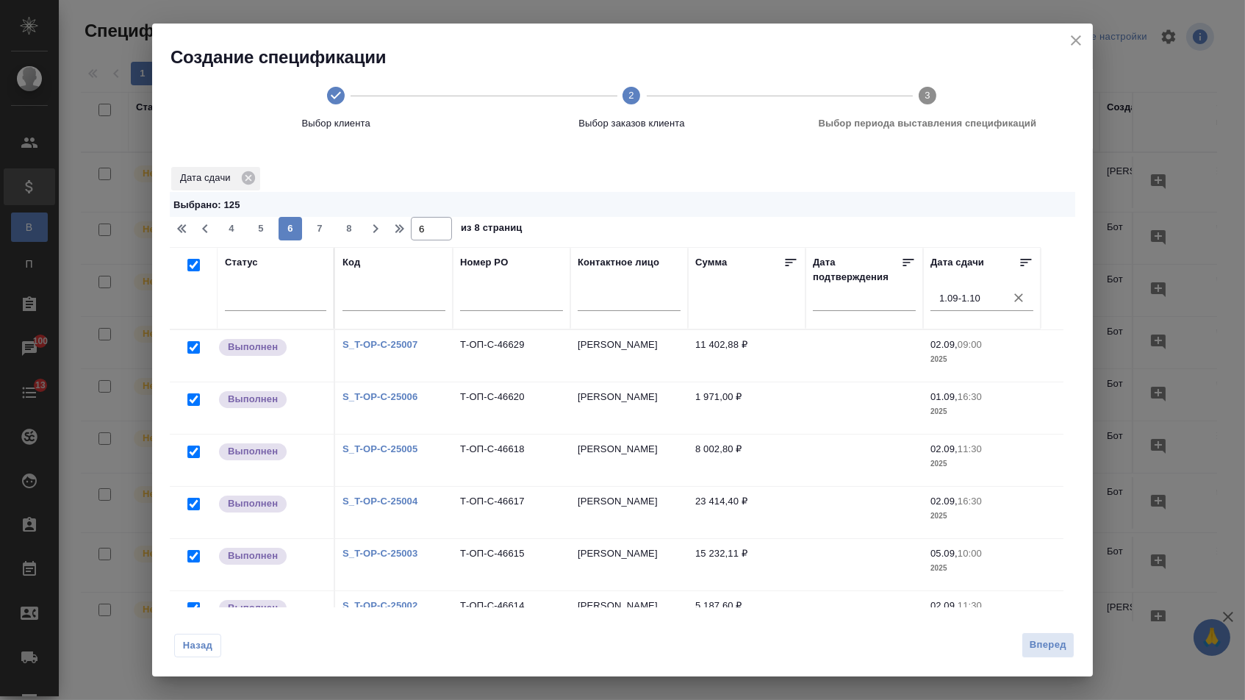
checkbox input "true"
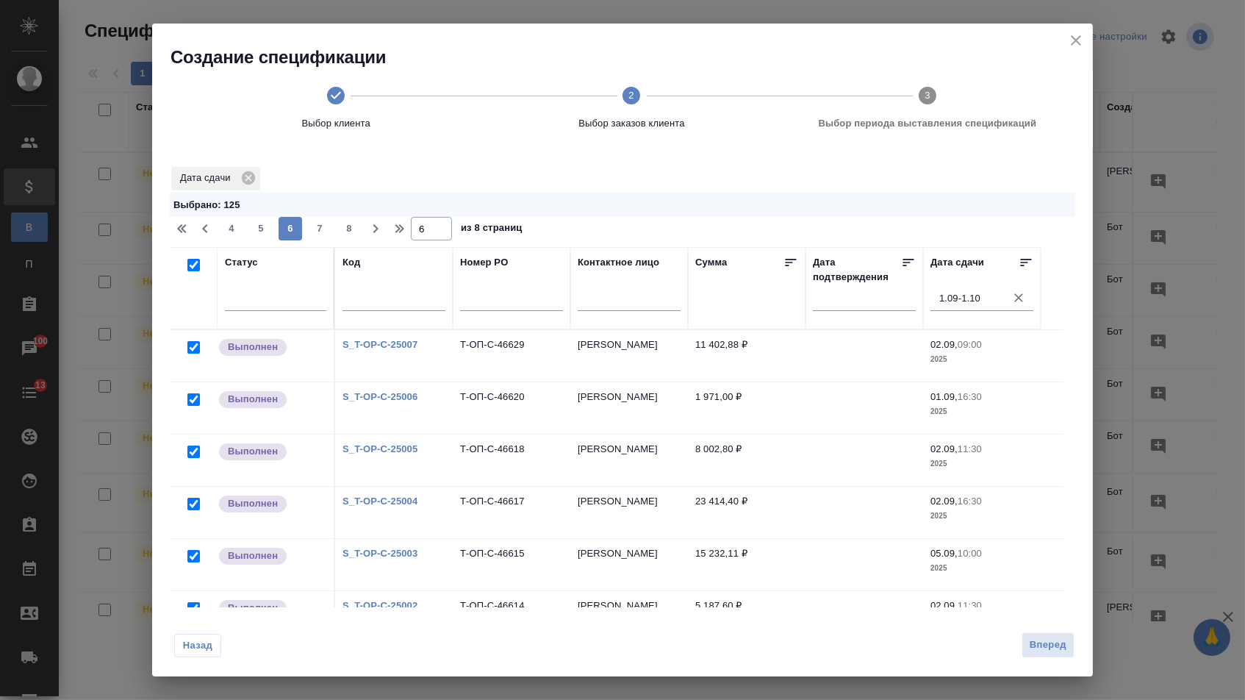
checkbox input "true"
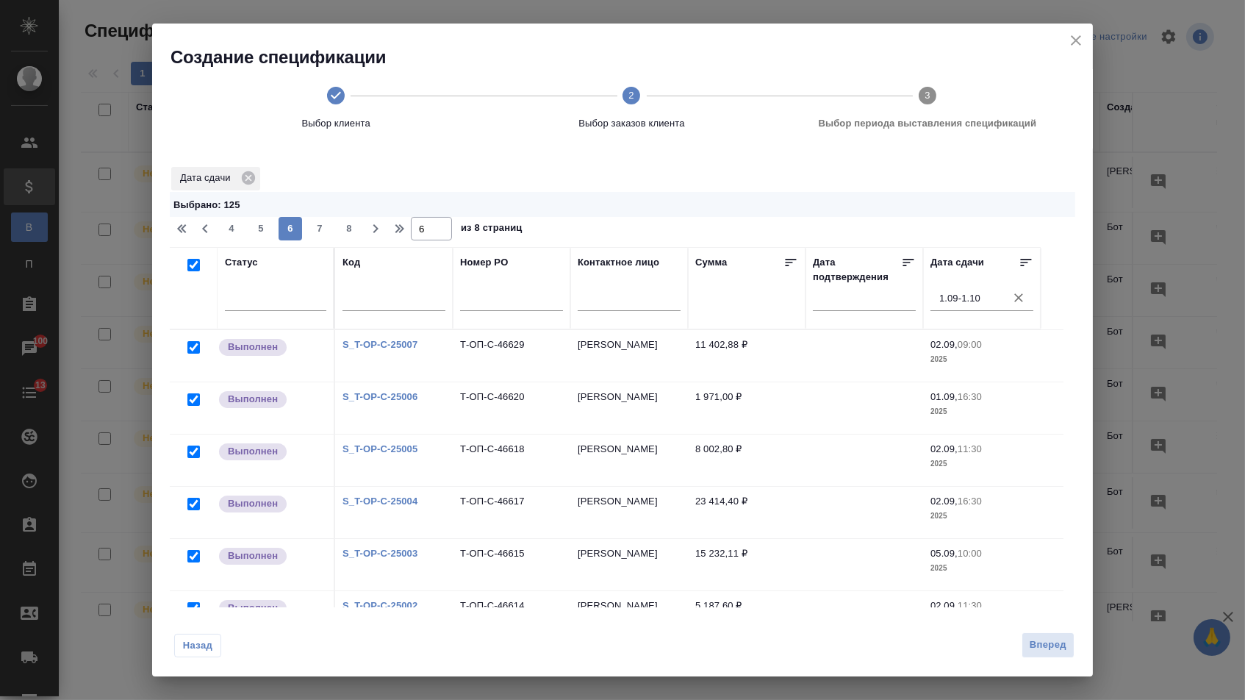
checkbox input "true"
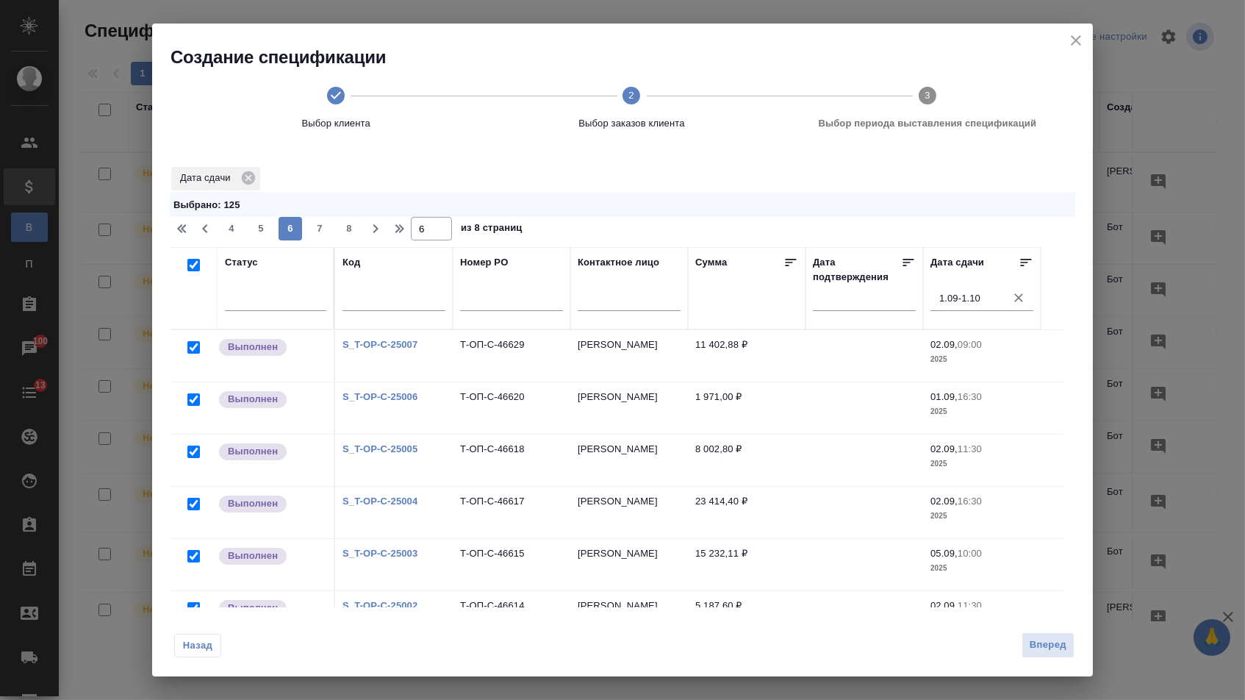
checkbox input "true"
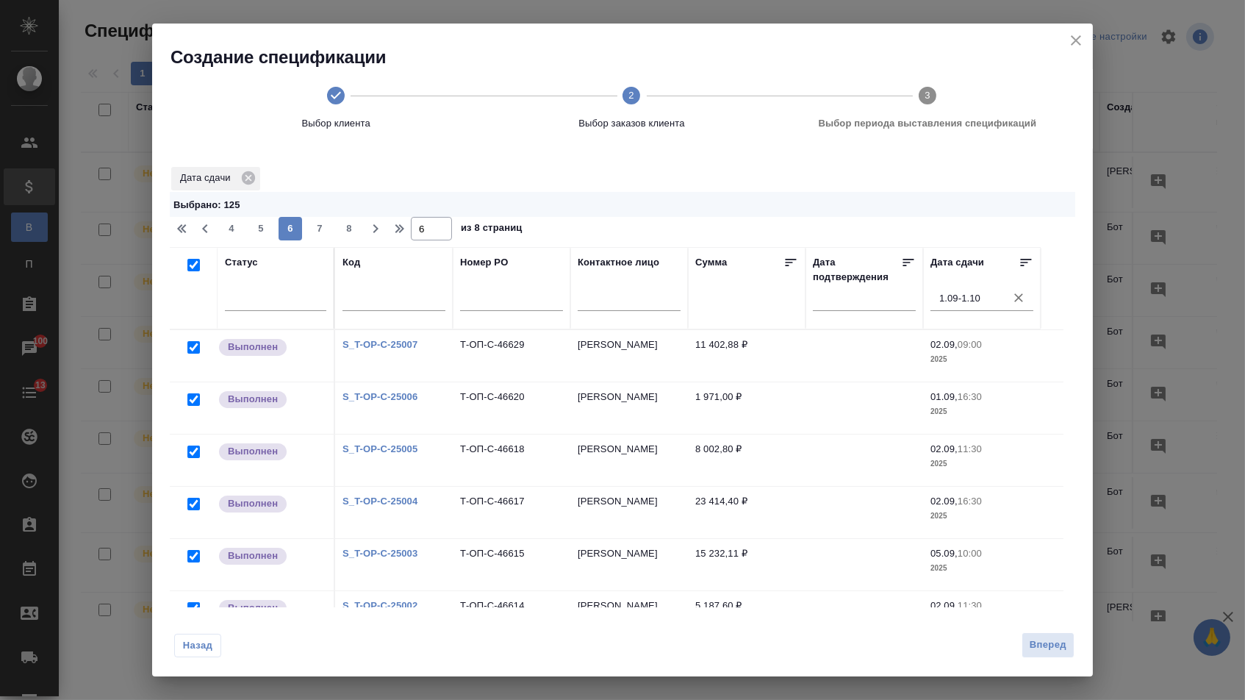
checkbox input "true"
click at [325, 229] on span "7" at bounding box center [320, 228] width 24 height 15
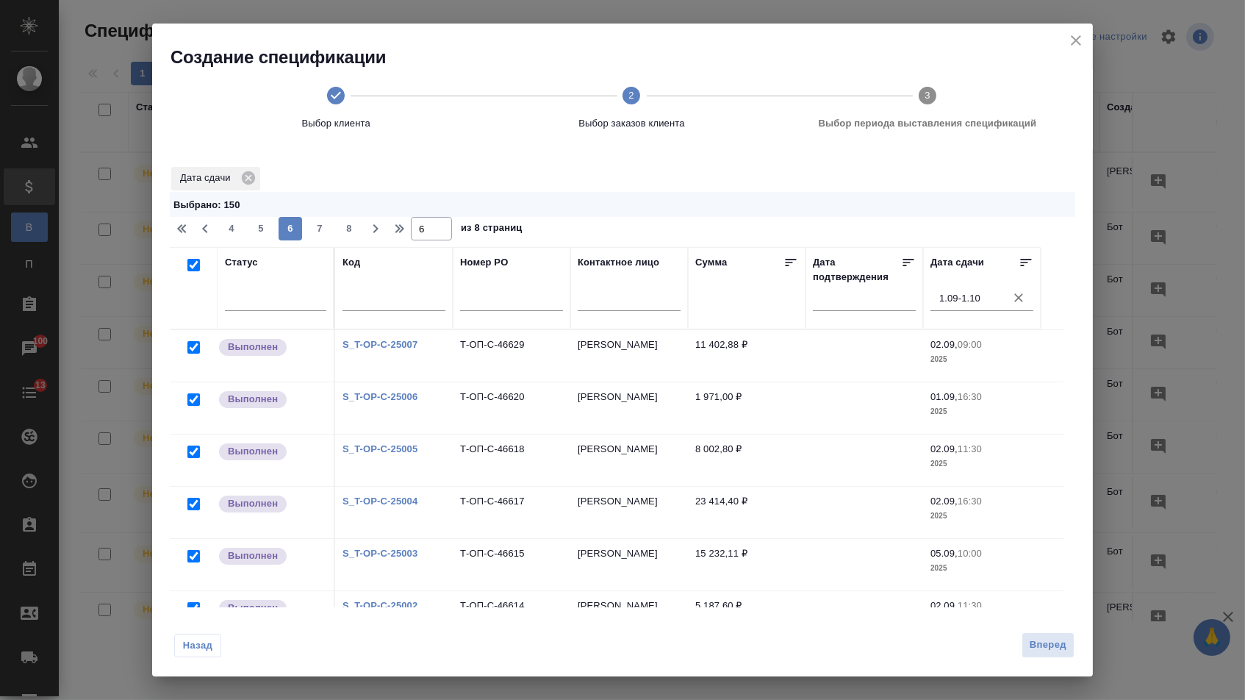
type input "7"
click at [197, 267] on input "checkbox" at bounding box center [193, 265] width 12 height 12
checkbox input "true"
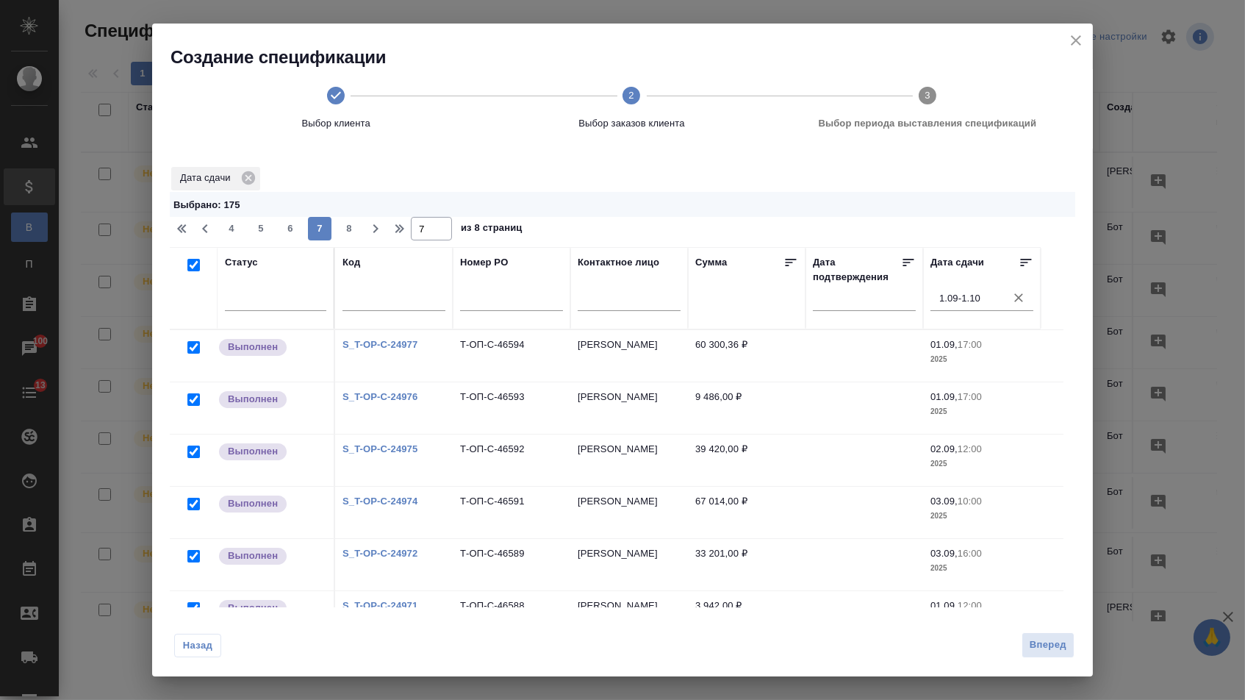
checkbox input "true"
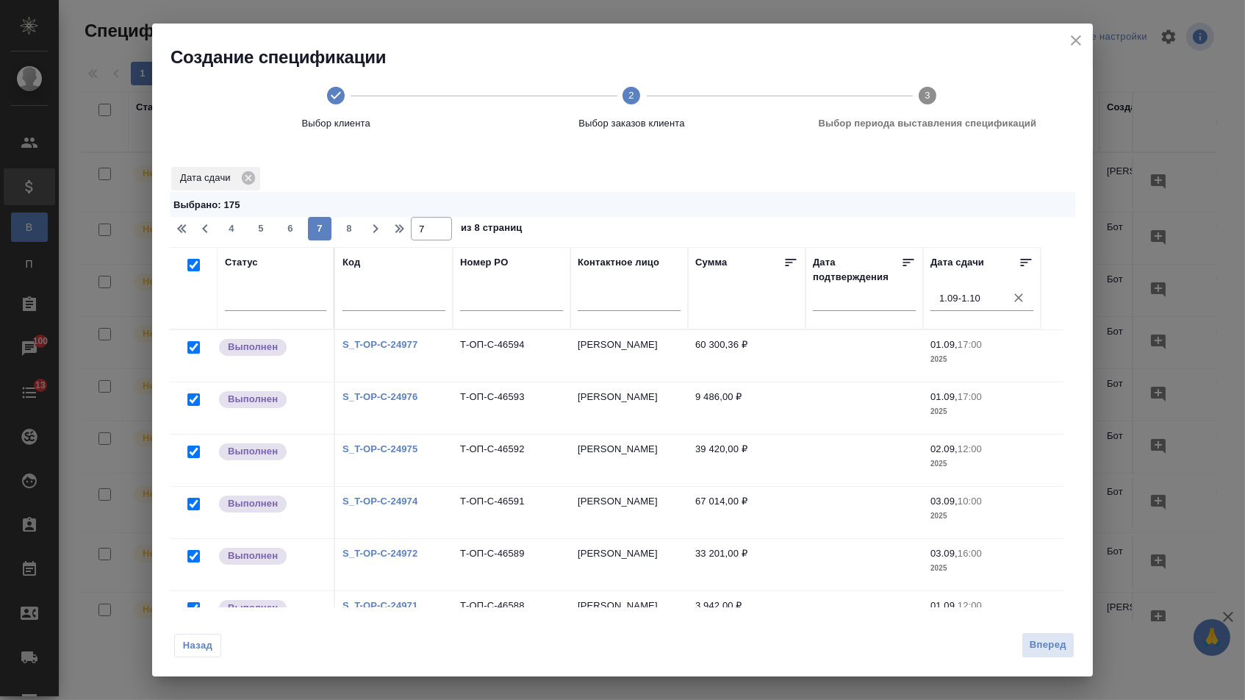
checkbox input "true"
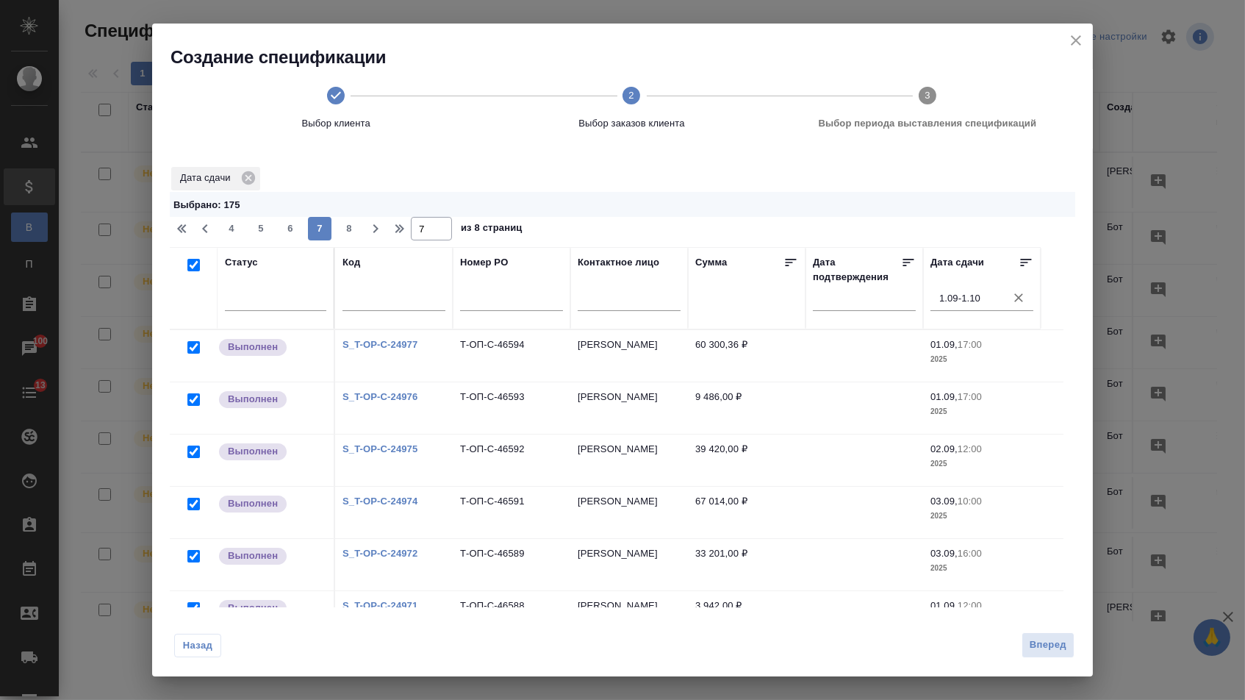
checkbox input "true"
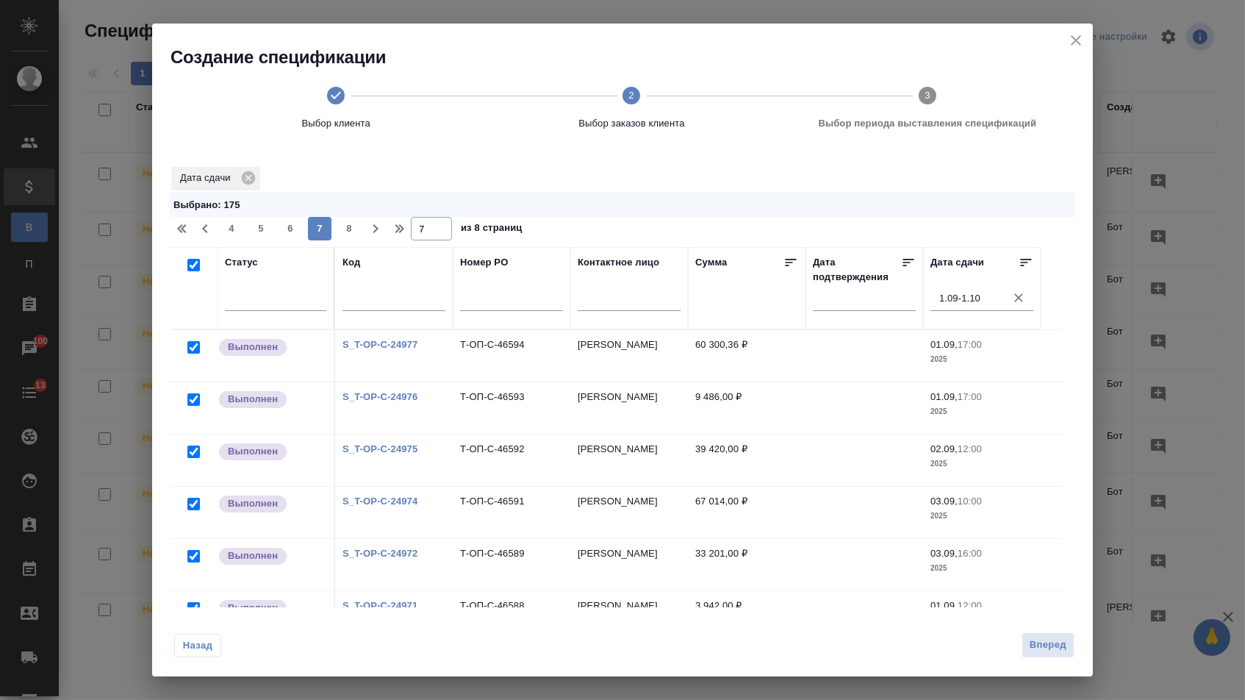
checkbox input "true"
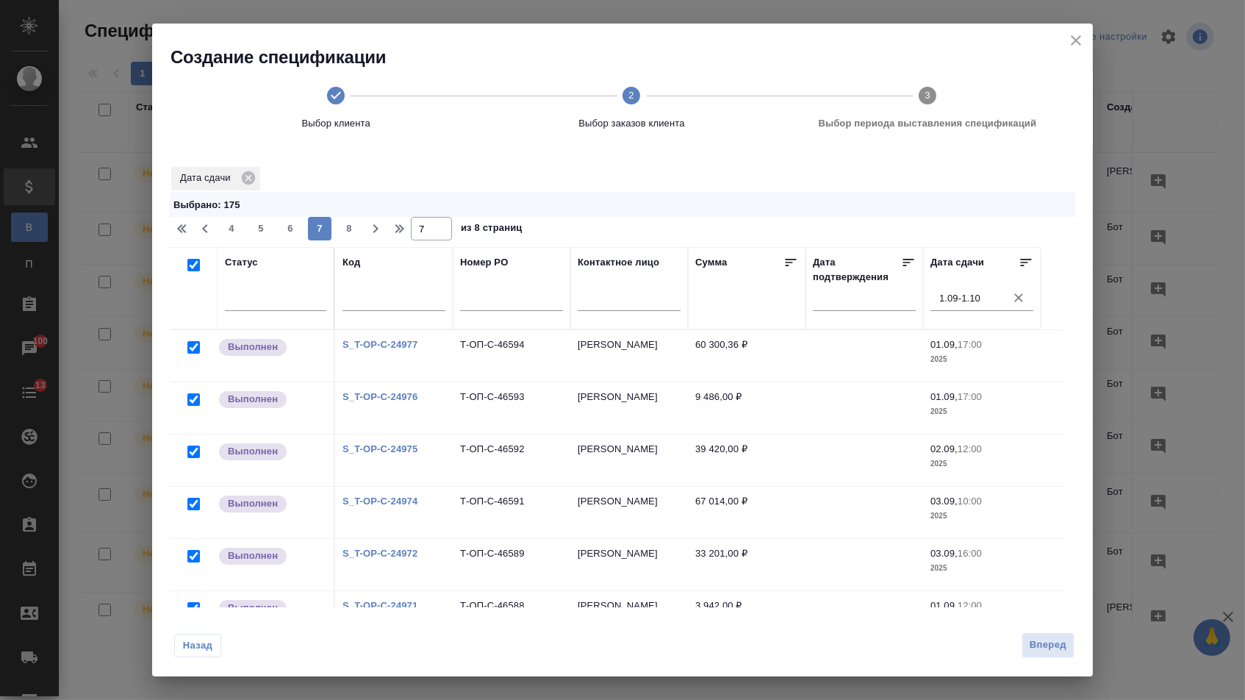
checkbox input "true"
click at [354, 231] on span "8" at bounding box center [349, 228] width 24 height 15
type input "8"
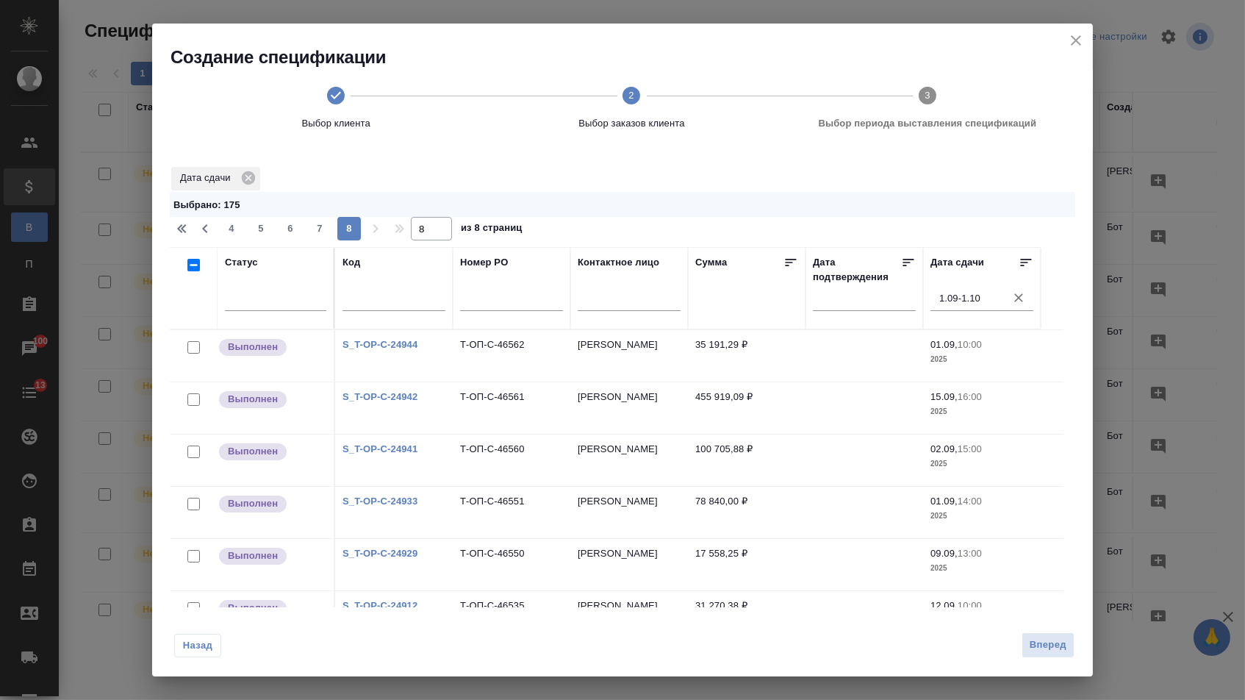
click at [188, 268] on input "checkbox" at bounding box center [193, 265] width 12 height 12
checkbox input "true"
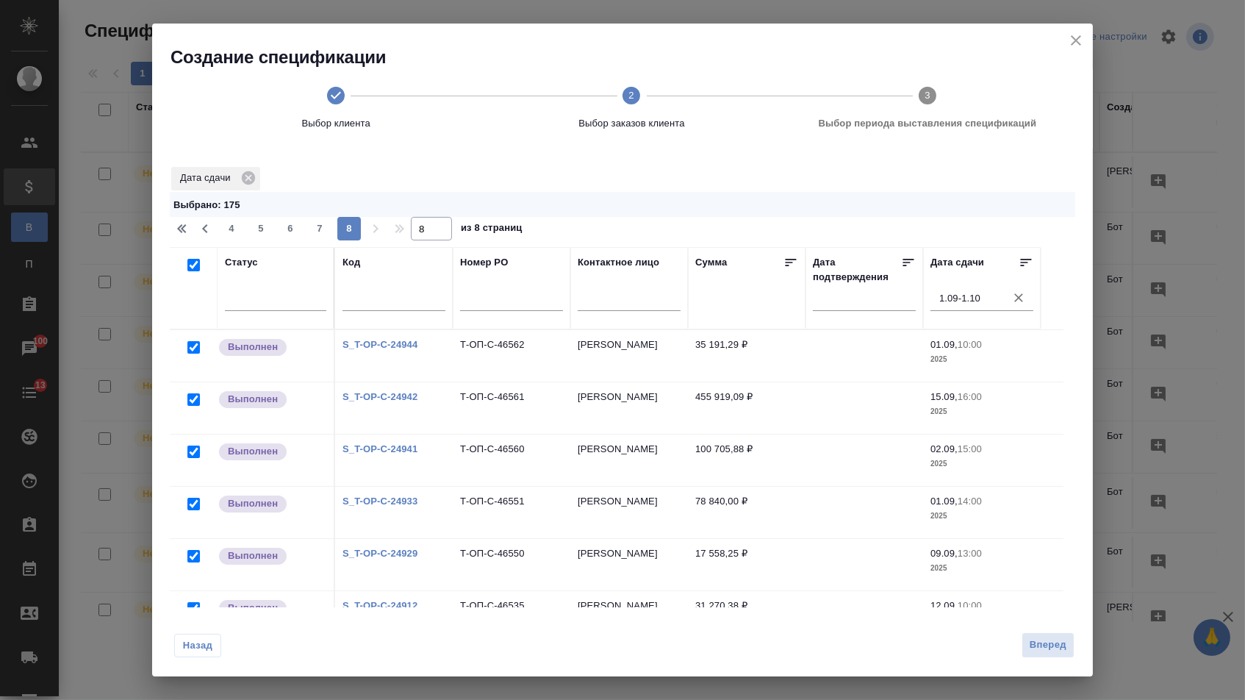
checkbox input "true"
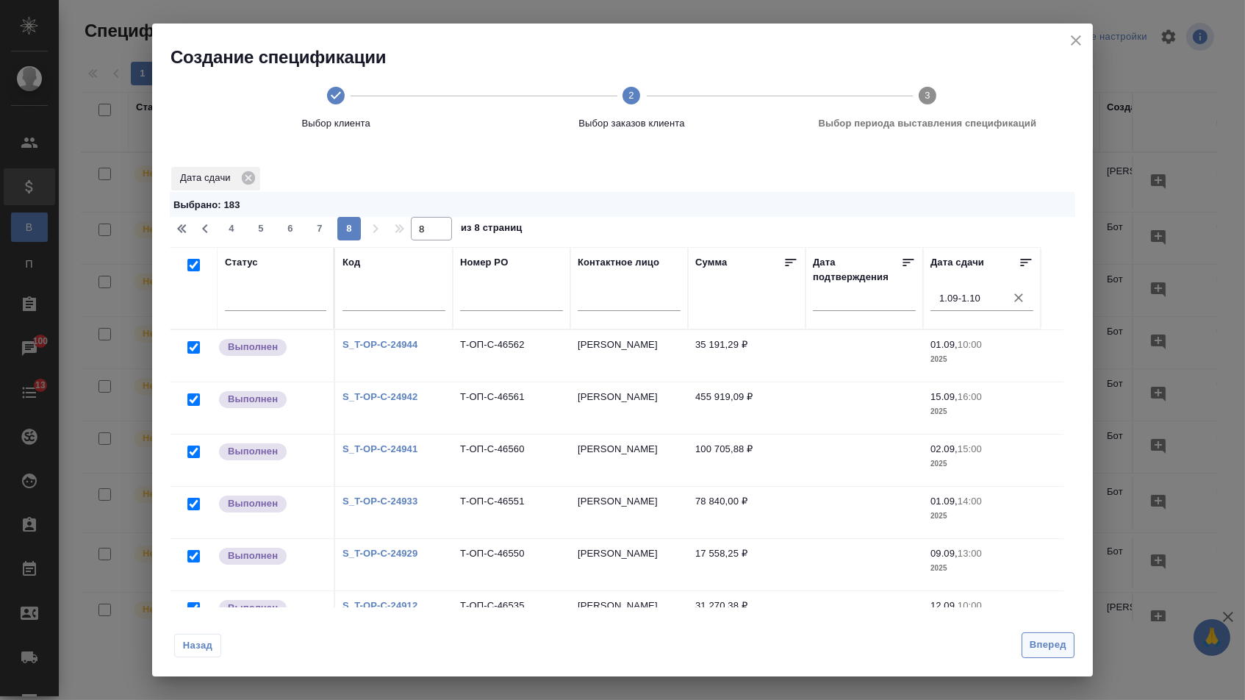
click at [1035, 647] on span "Вперед" at bounding box center [1048, 644] width 37 height 17
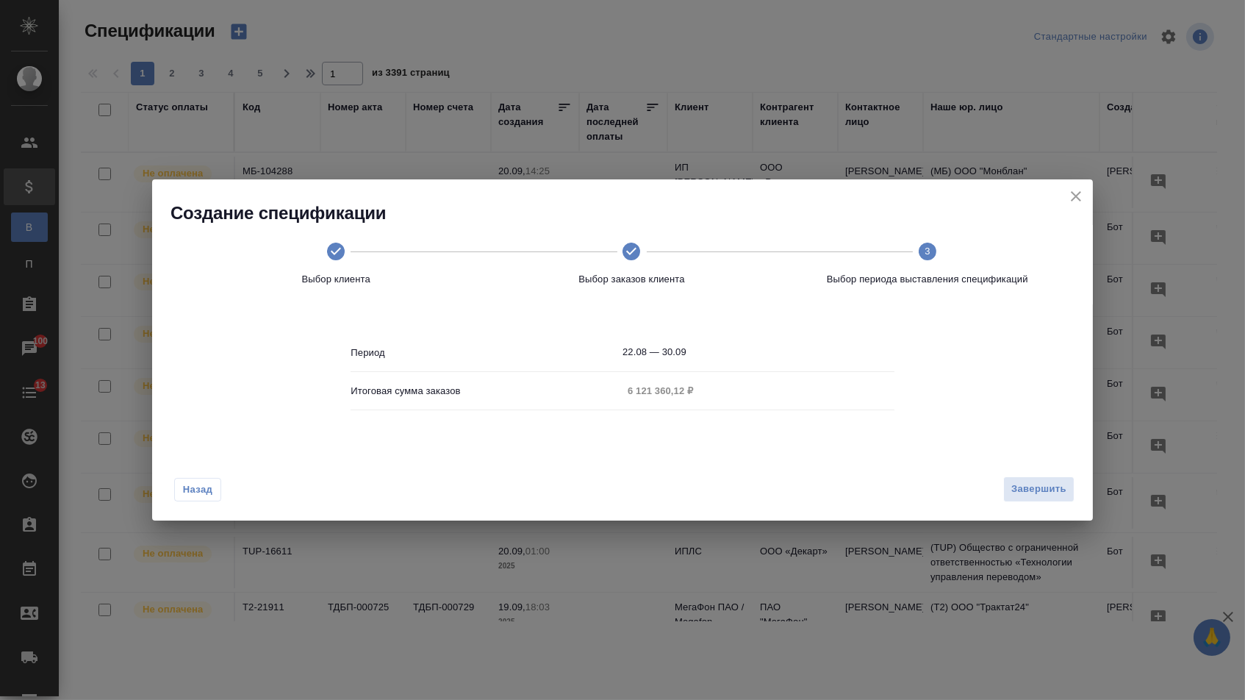
click at [206, 488] on span "Назад" at bounding box center [197, 489] width 31 height 15
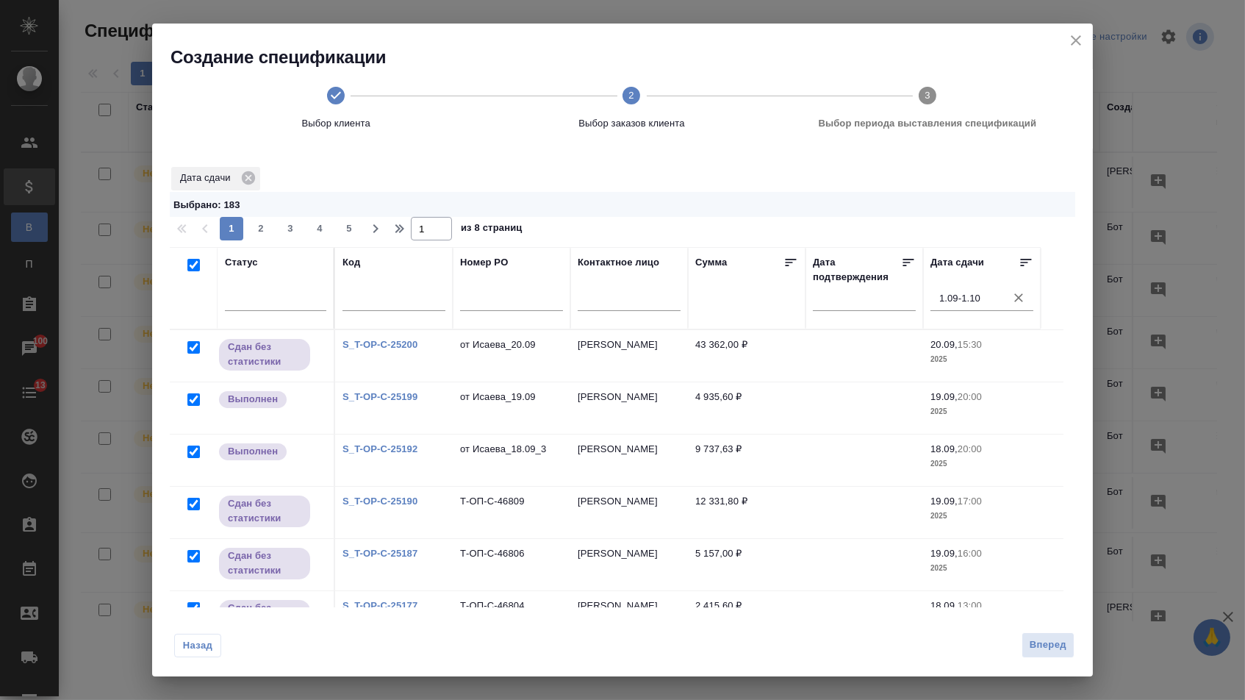
click at [187, 643] on span "Назад" at bounding box center [197, 645] width 31 height 15
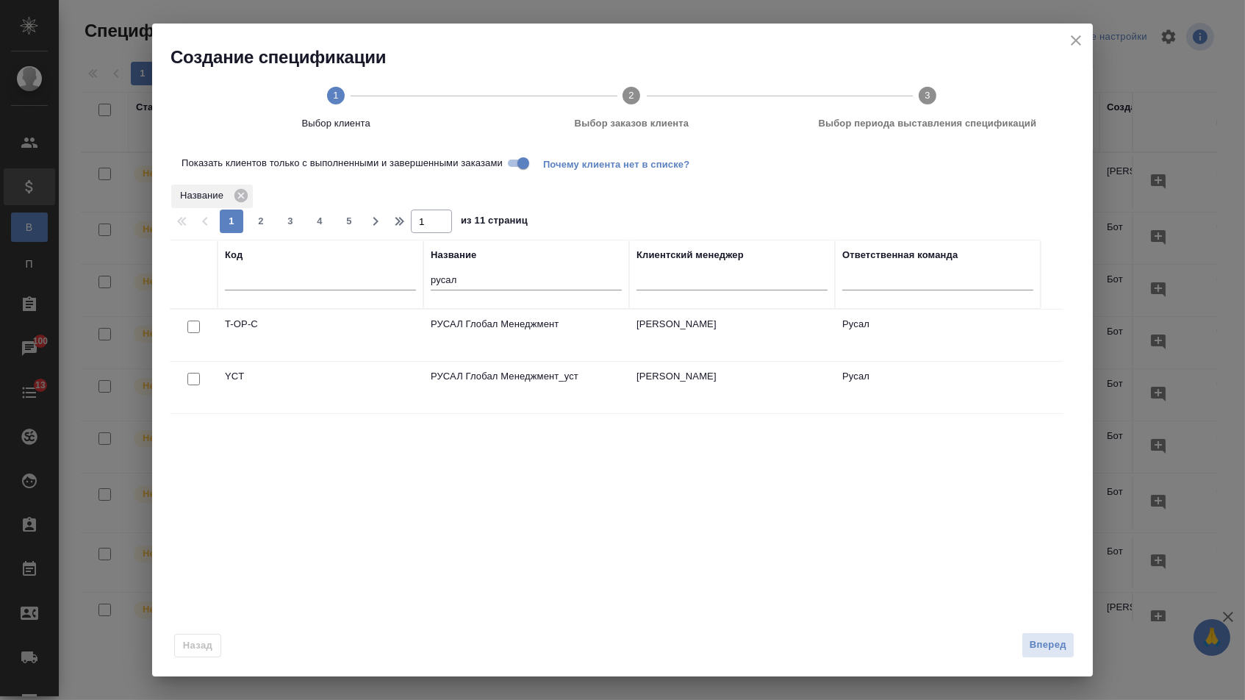
click at [536, 165] on input "Показать клиентов только с выполненными и завершенными заказами" at bounding box center [523, 163] width 53 height 18
click at [193, 327] on input "checkbox" at bounding box center [193, 326] width 12 height 12
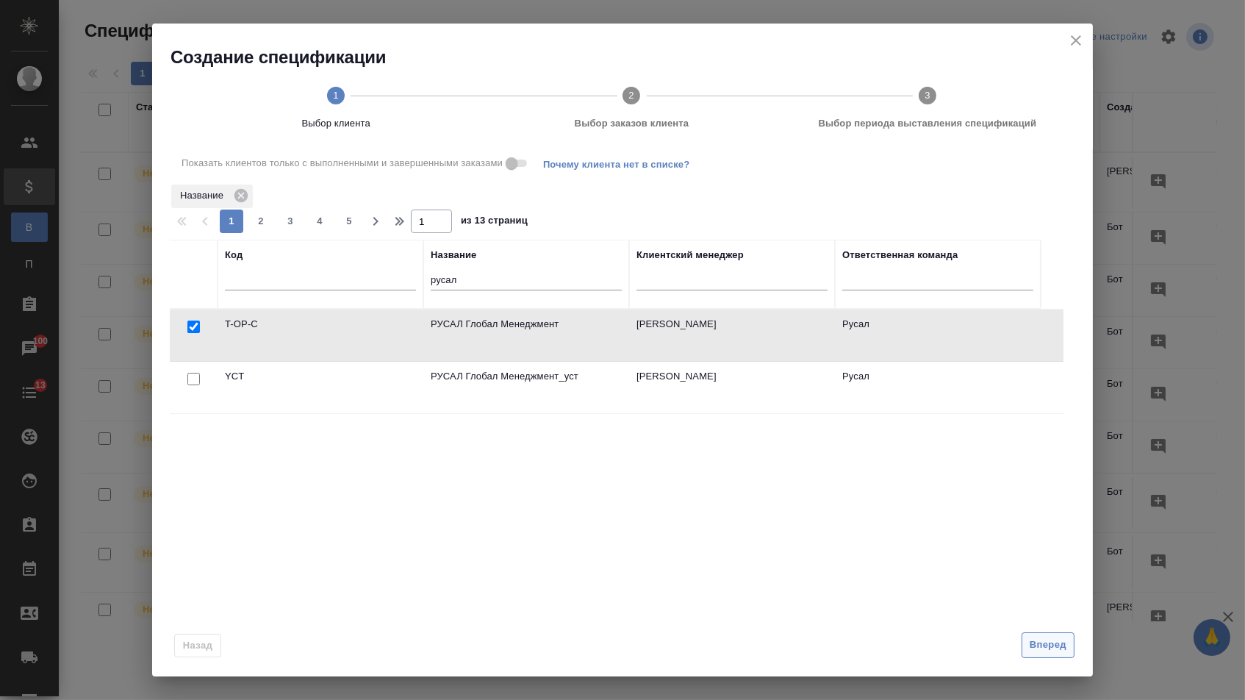
click at [1057, 652] on span "Вперед" at bounding box center [1048, 644] width 37 height 17
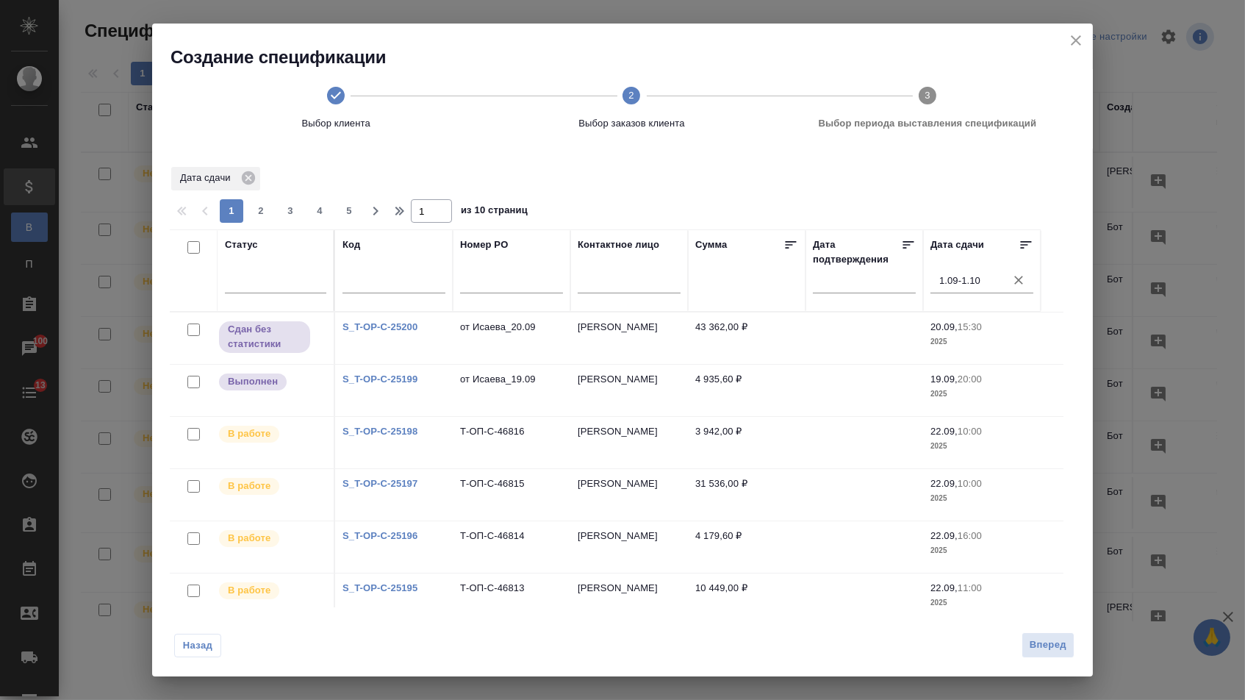
click at [190, 246] on input "checkbox" at bounding box center [193, 247] width 12 height 12
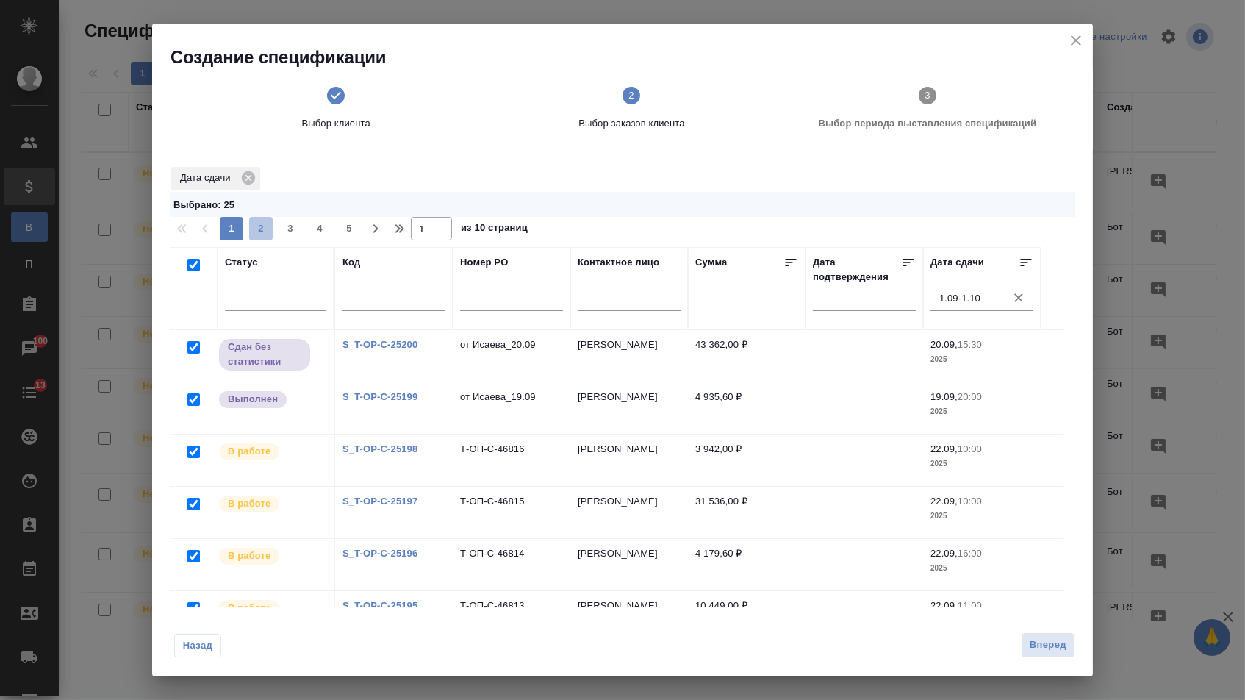
click at [258, 229] on span "2" at bounding box center [261, 228] width 24 height 15
click at [190, 268] on input "checkbox" at bounding box center [193, 265] width 12 height 12
click at [291, 229] on span "3" at bounding box center [291, 228] width 24 height 15
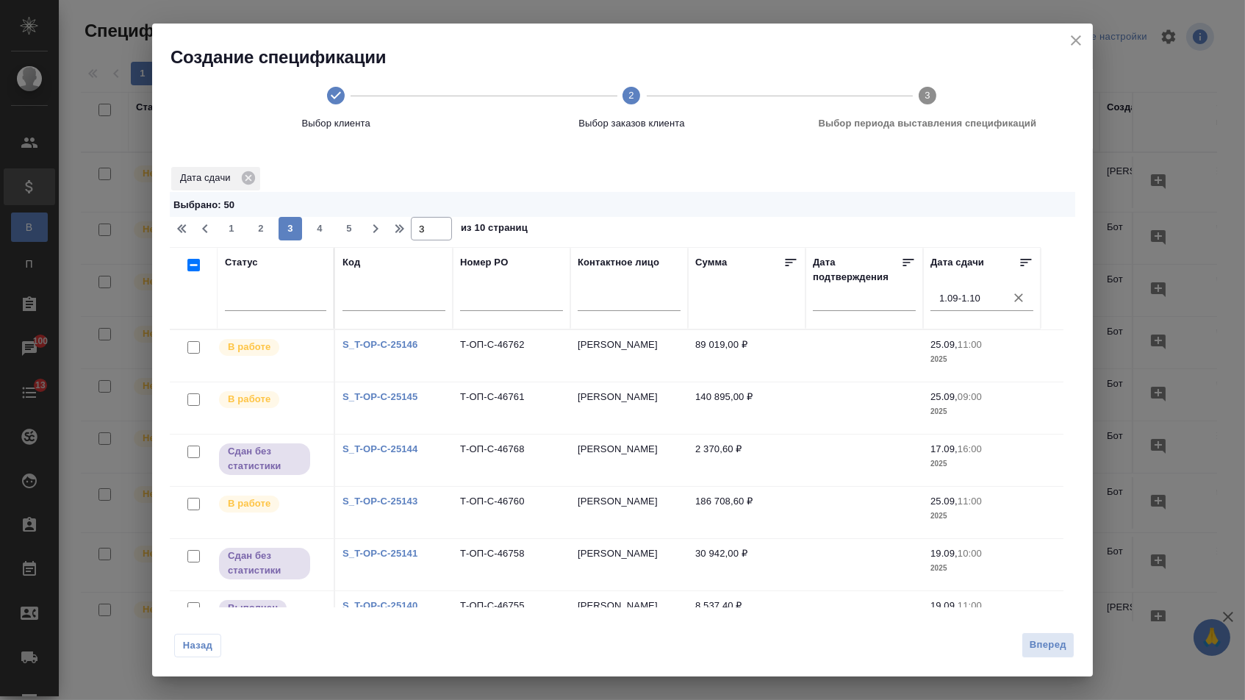
click at [190, 268] on input "checkbox" at bounding box center [193, 265] width 12 height 12
click at [322, 229] on span "4" at bounding box center [320, 228] width 24 height 15
click at [193, 267] on input "checkbox" at bounding box center [193, 265] width 12 height 12
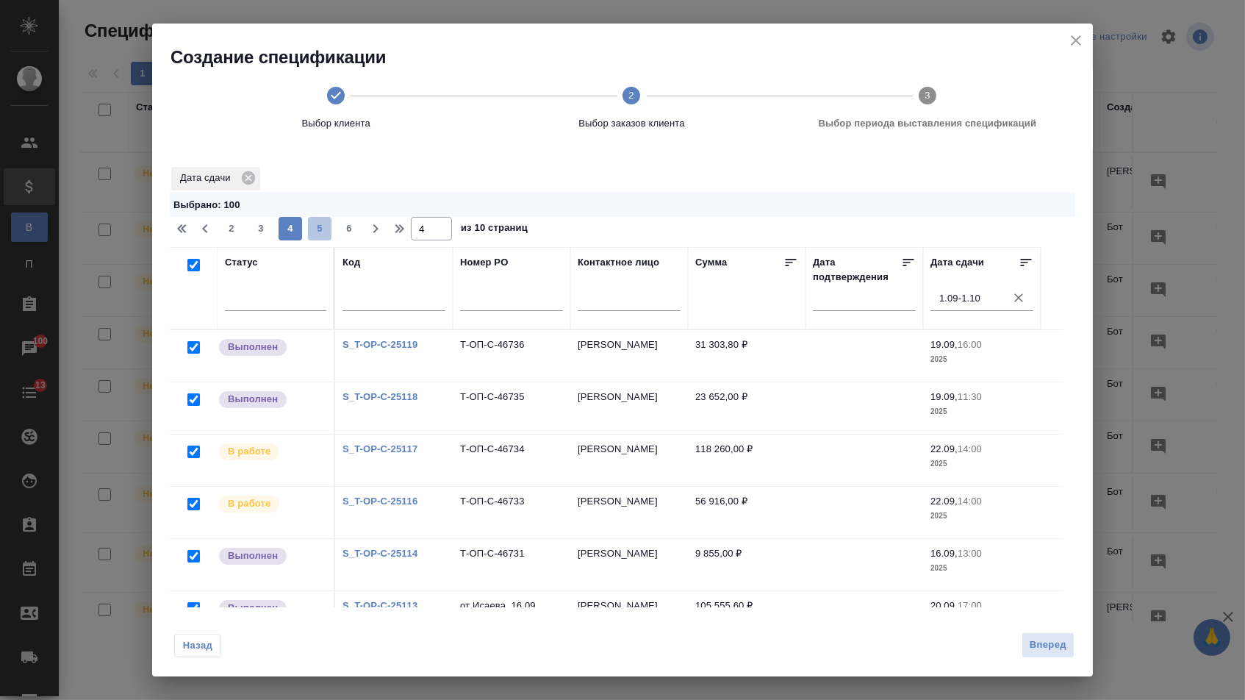
click at [320, 233] on span "5" at bounding box center [320, 228] width 24 height 15
click at [192, 268] on input "checkbox" at bounding box center [193, 265] width 12 height 12
click at [328, 228] on span "6" at bounding box center [320, 228] width 24 height 15
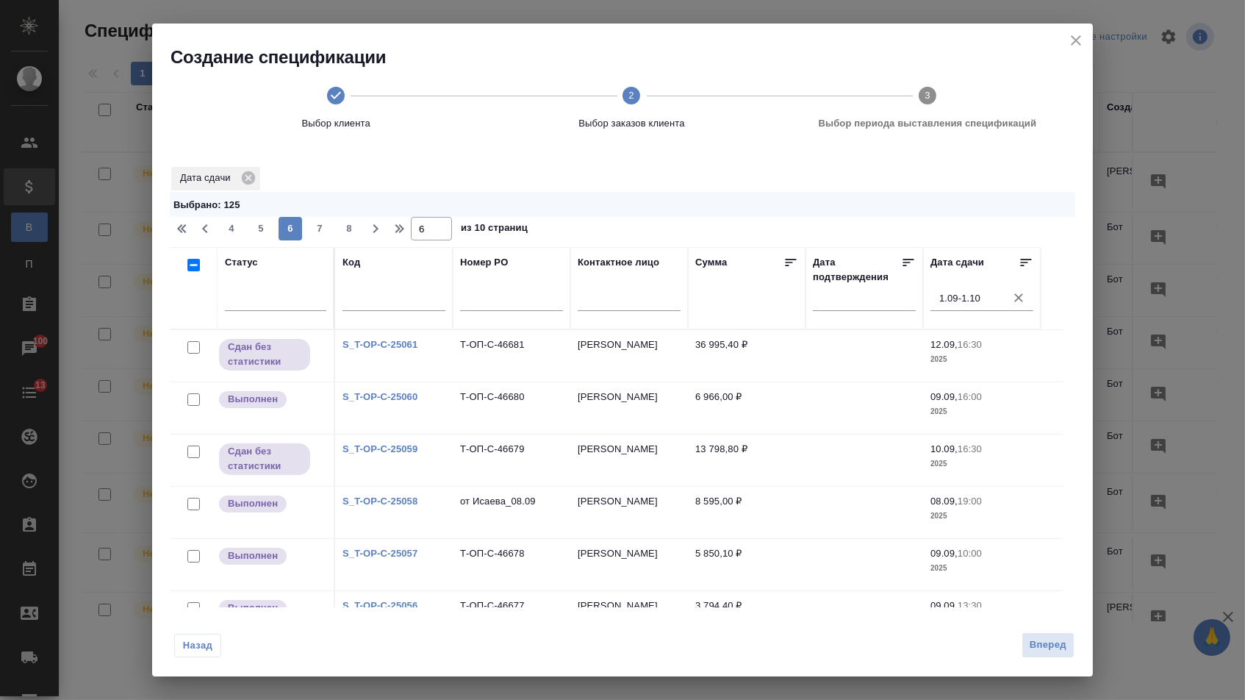
click at [196, 267] on input "checkbox" at bounding box center [193, 265] width 12 height 12
click at [321, 234] on span "7" at bounding box center [320, 228] width 24 height 15
click at [192, 271] on input "checkbox" at bounding box center [193, 265] width 12 height 12
click at [324, 234] on span "8" at bounding box center [320, 228] width 24 height 15
click at [193, 268] on input "checkbox" at bounding box center [193, 265] width 12 height 12
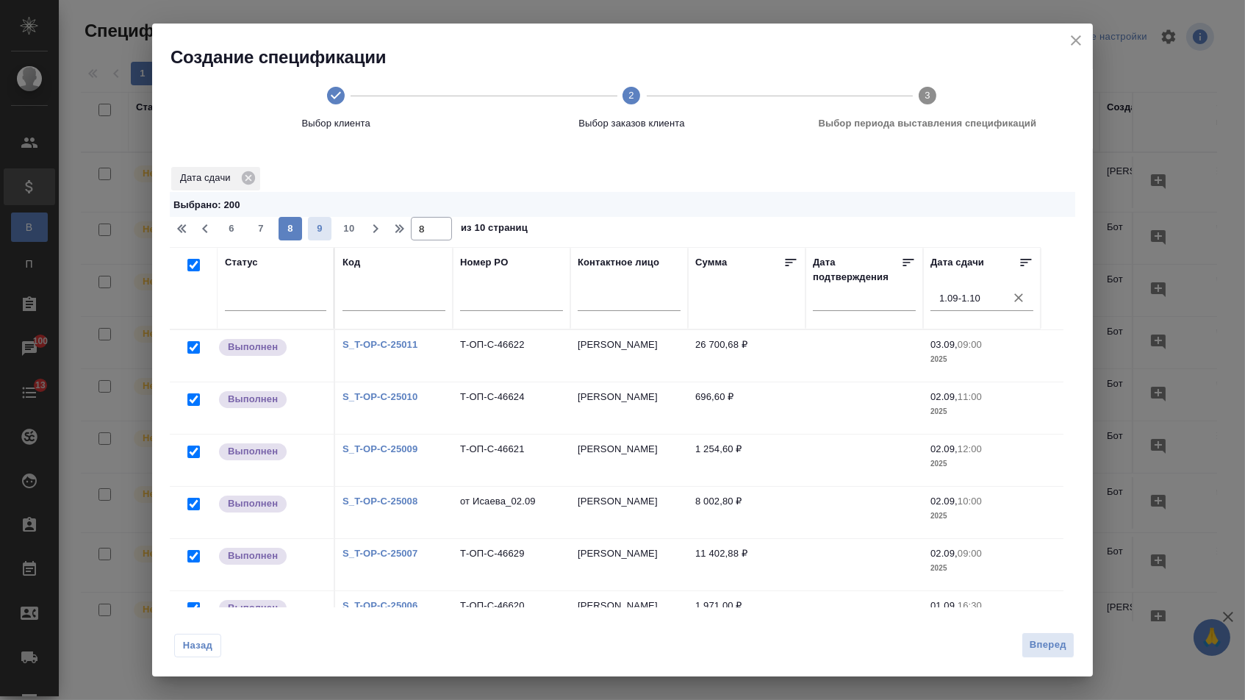
click at [323, 236] on span "9" at bounding box center [320, 228] width 24 height 15
click at [193, 270] on input "checkbox" at bounding box center [193, 265] width 12 height 12
click at [350, 233] on span "10" at bounding box center [349, 228] width 24 height 15
click at [193, 270] on input "checkbox" at bounding box center [193, 265] width 12 height 12
click at [1036, 652] on span "Вперед" at bounding box center [1048, 644] width 37 height 17
